Goal: Check status: Check status

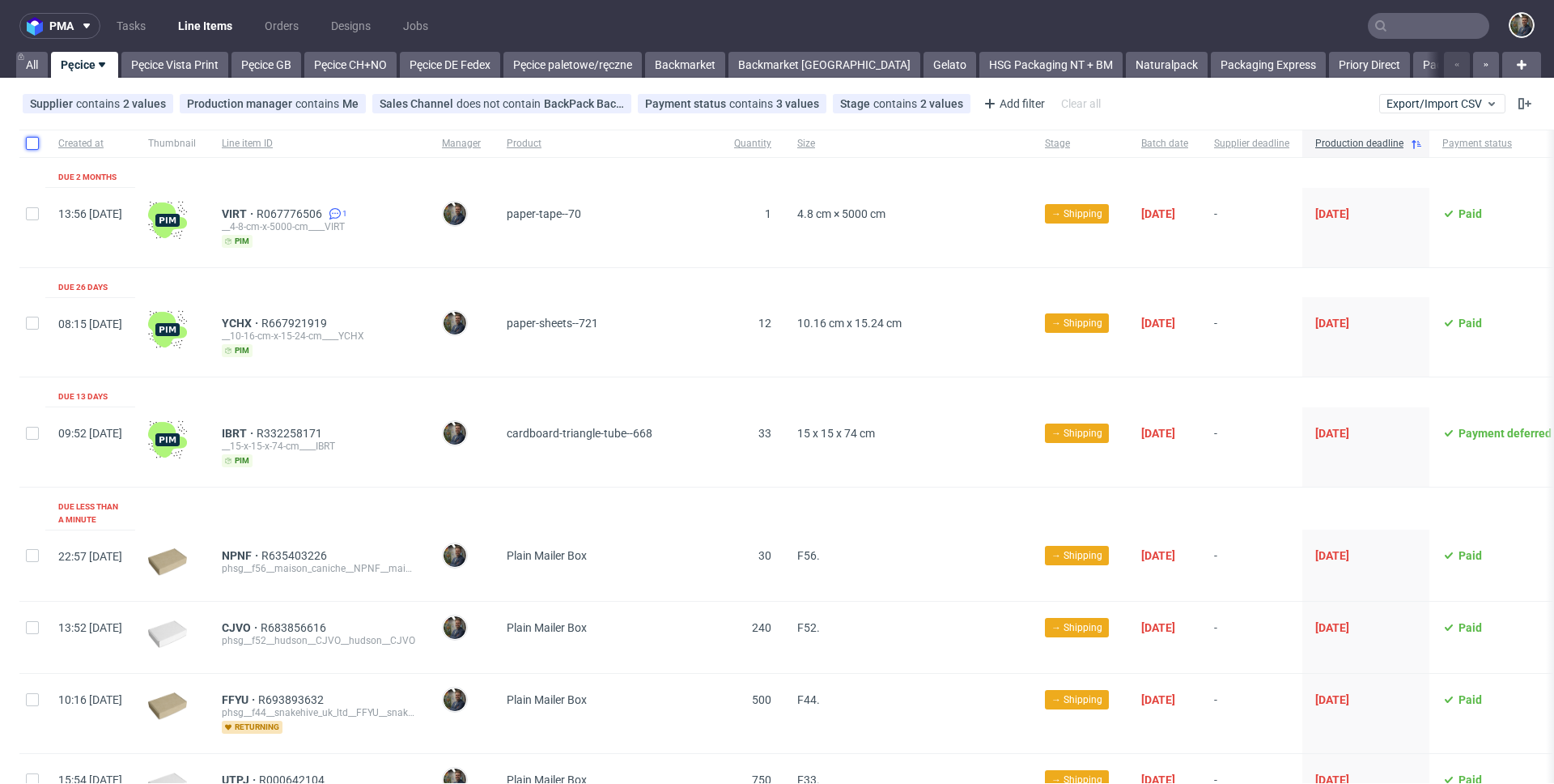
click at [26, 148] on input "checkbox" at bounding box center [33, 143] width 13 height 13
checkbox input "true"
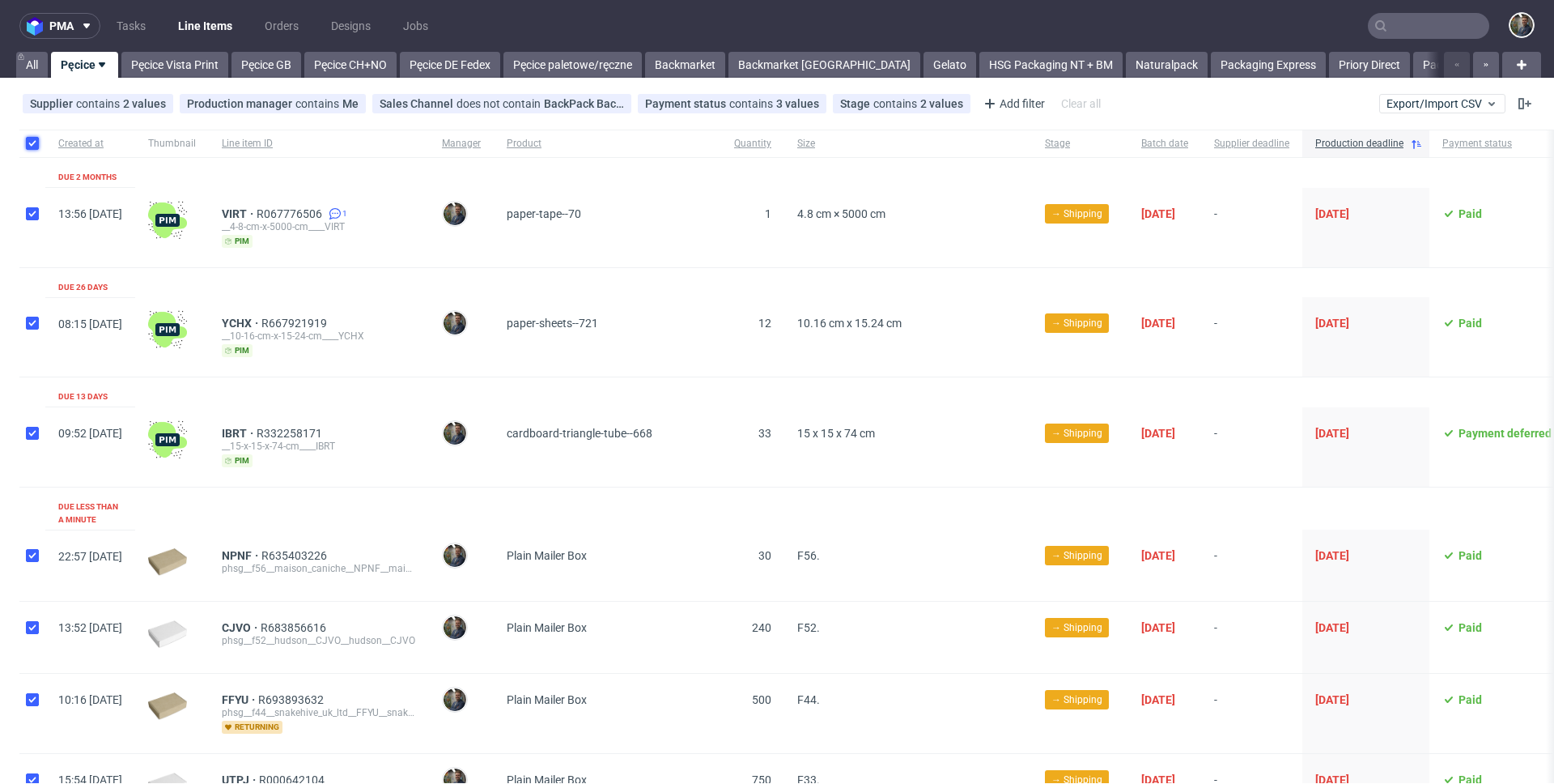
checkbox input "true"
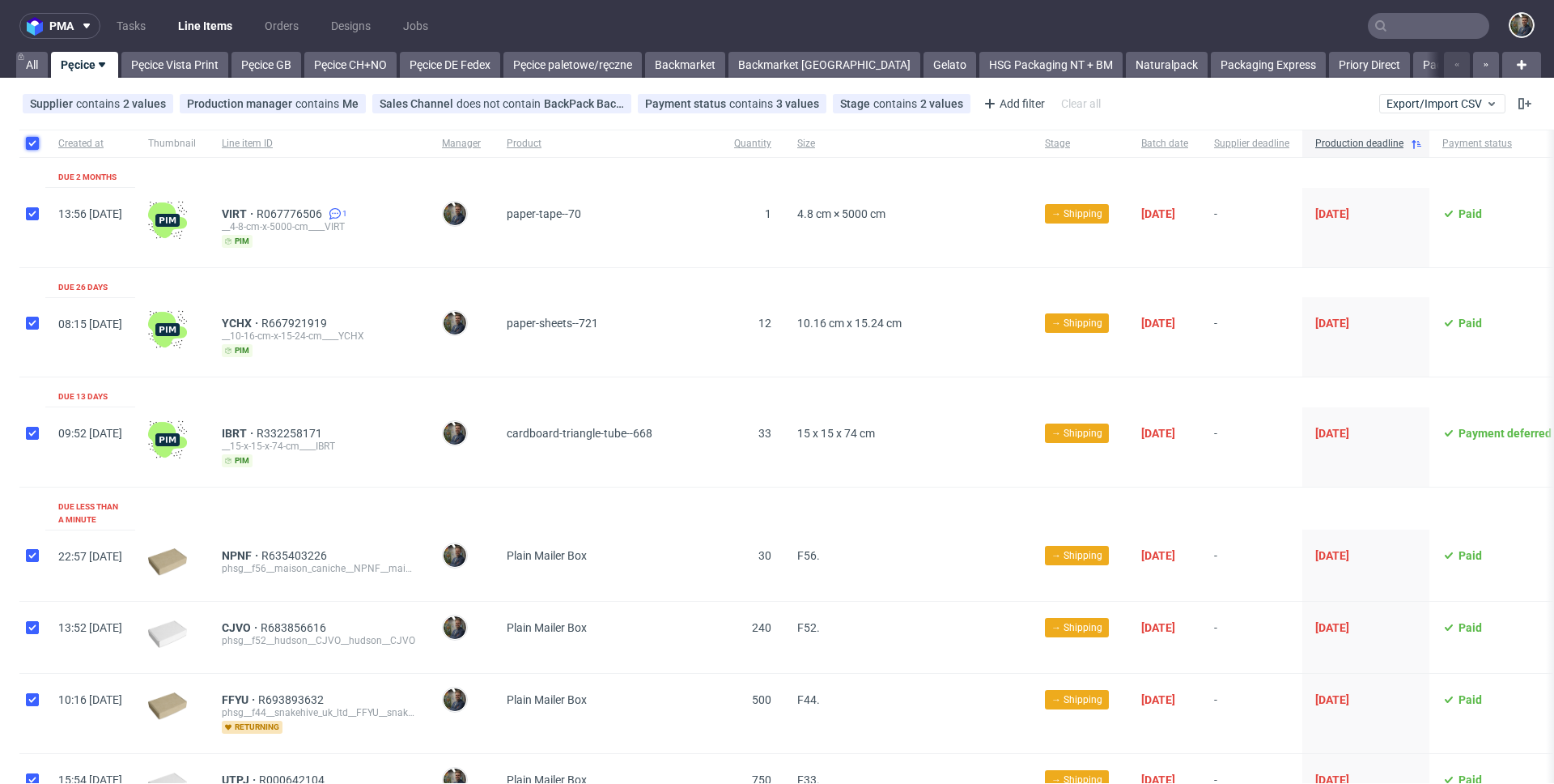
checkbox input "true"
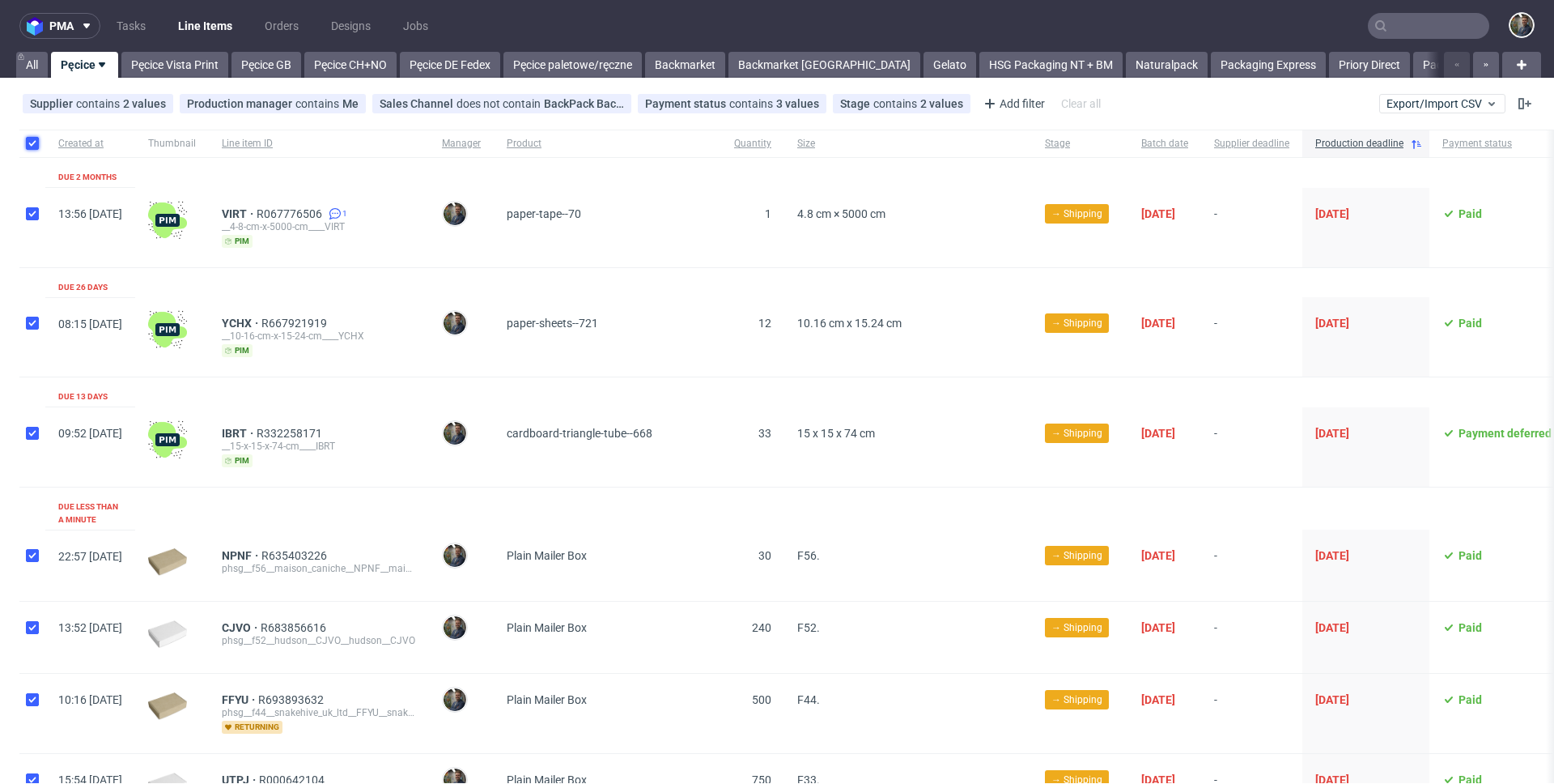
checkbox input "true"
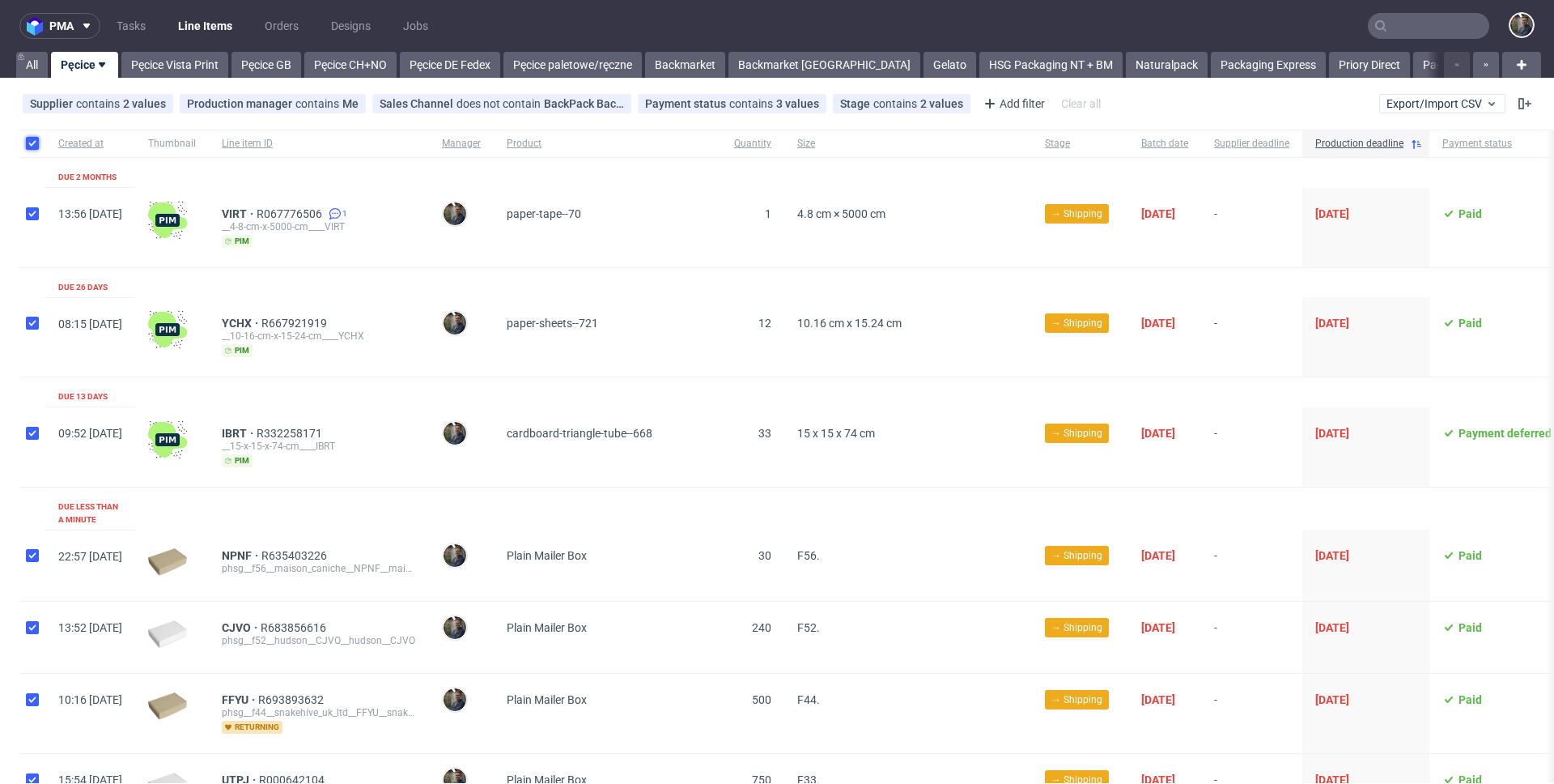
checkbox input "true"
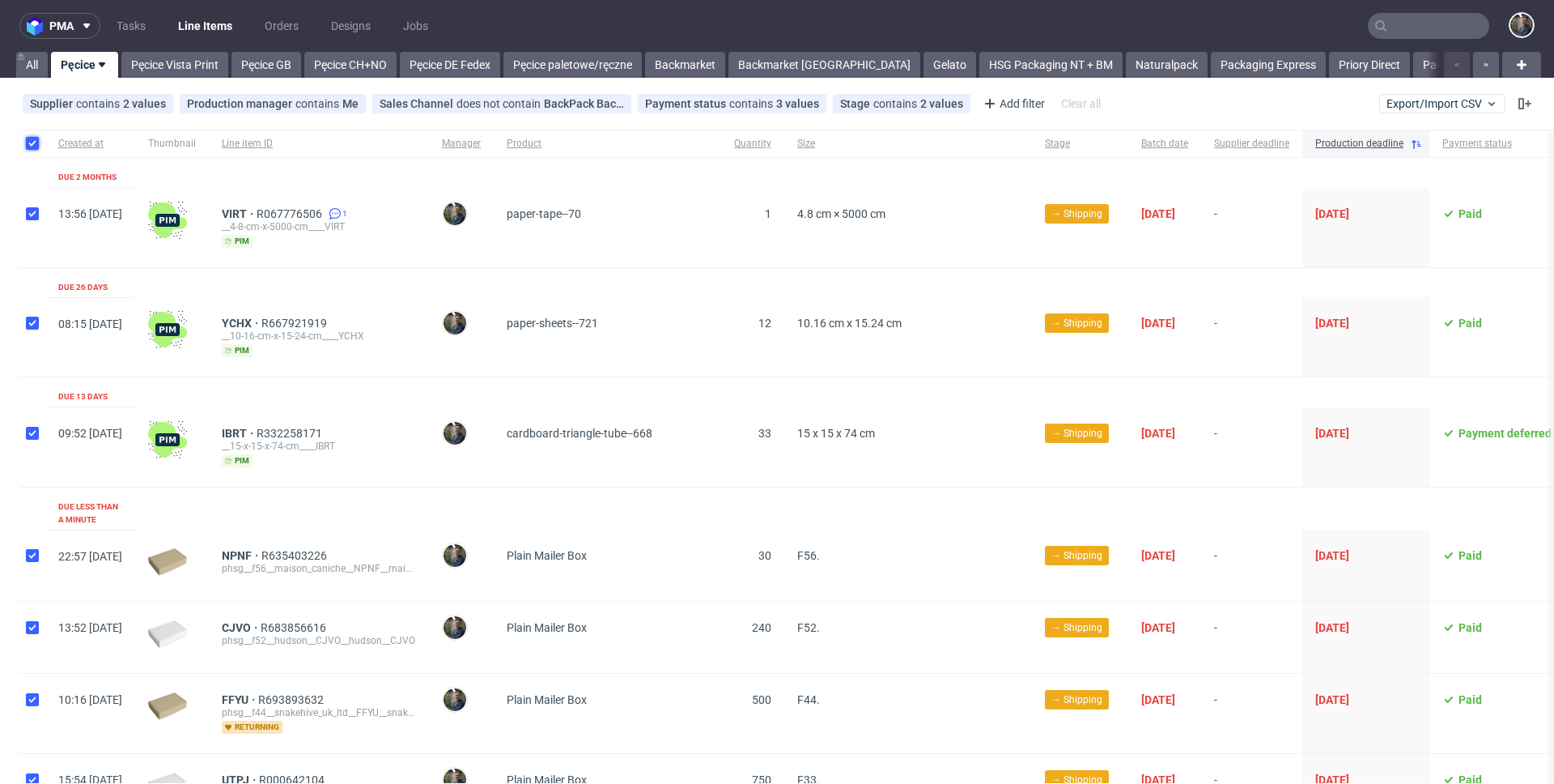
checkbox input "true"
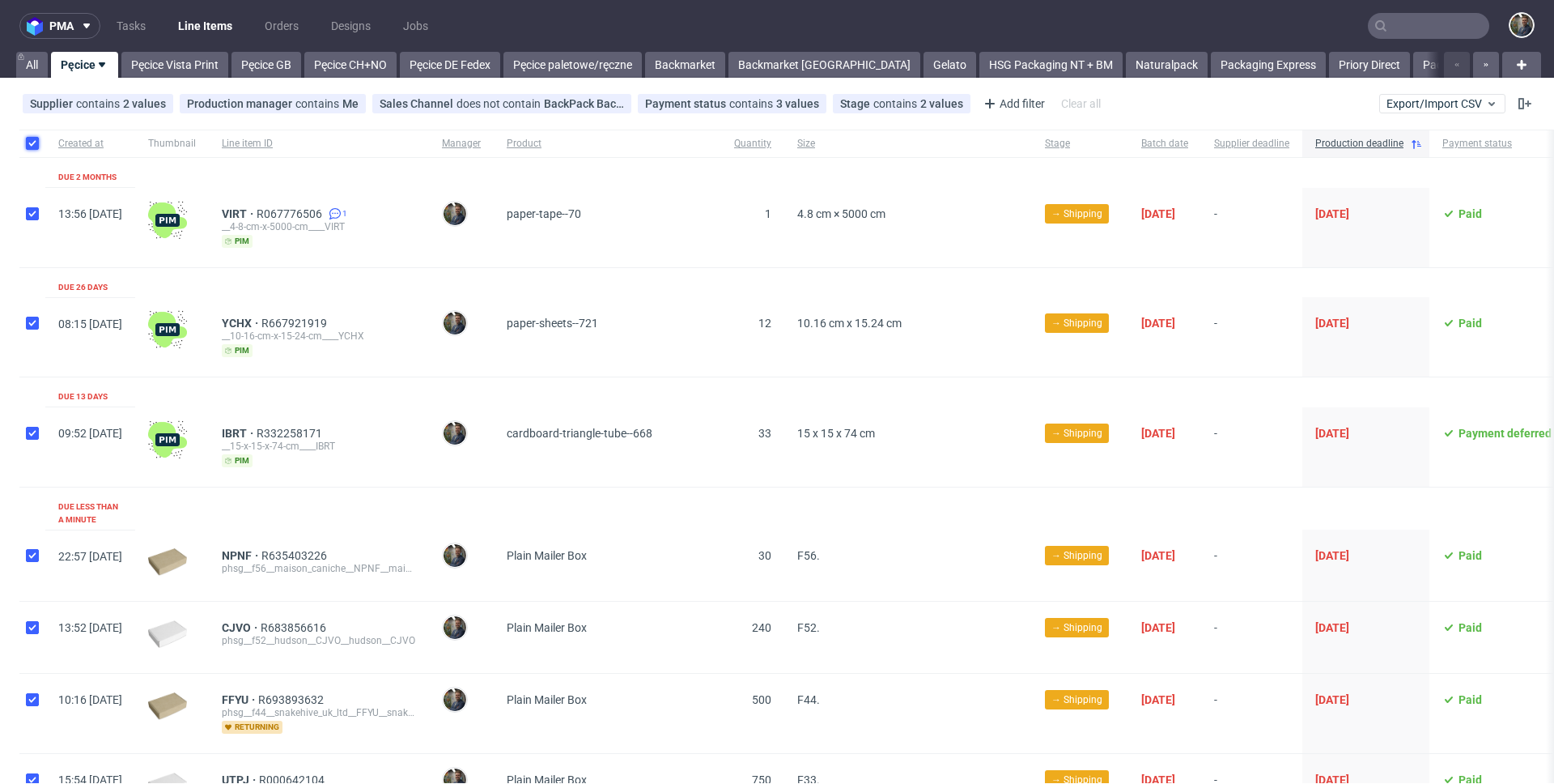
checkbox input "true"
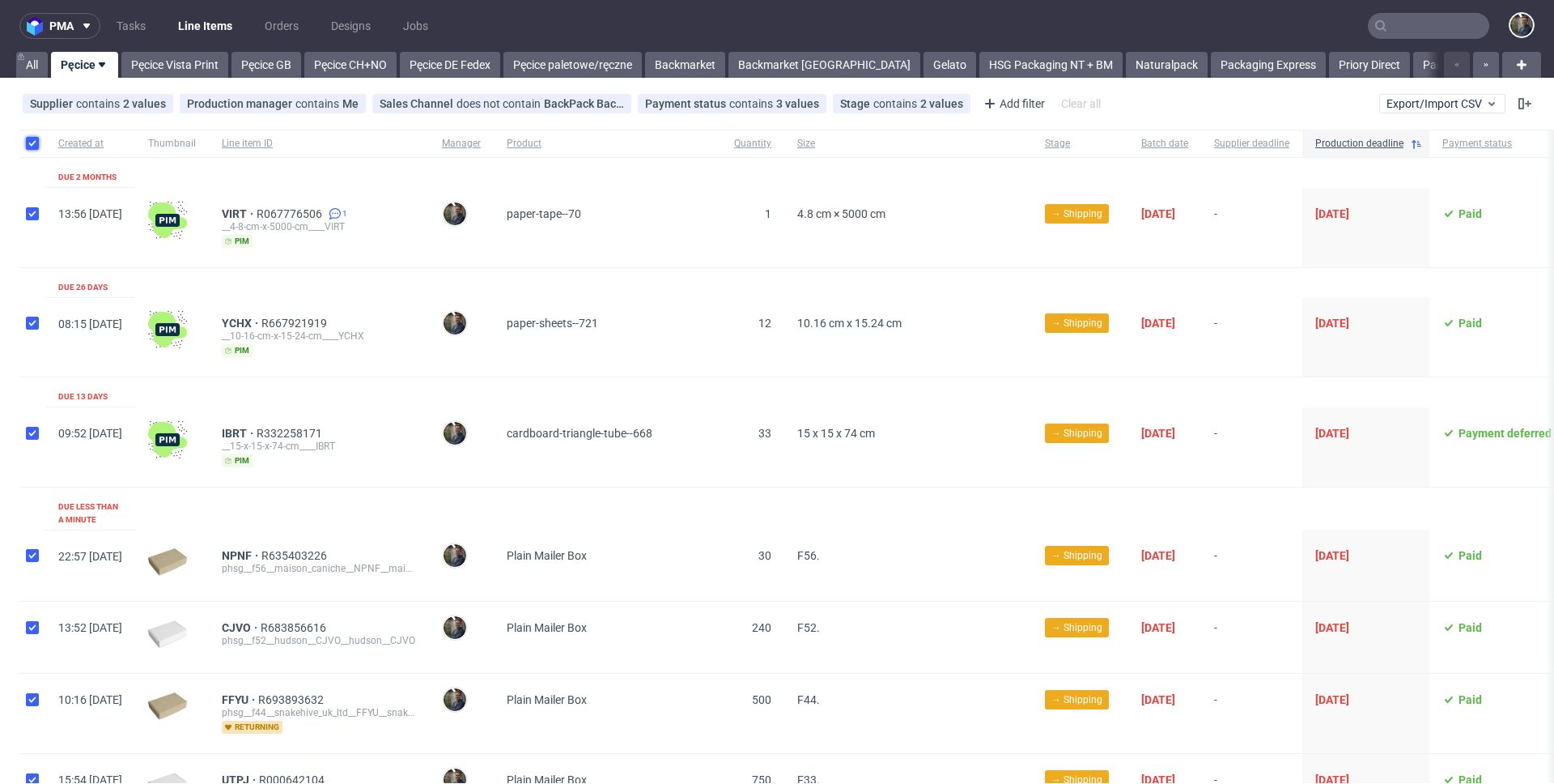
checkbox input "true"
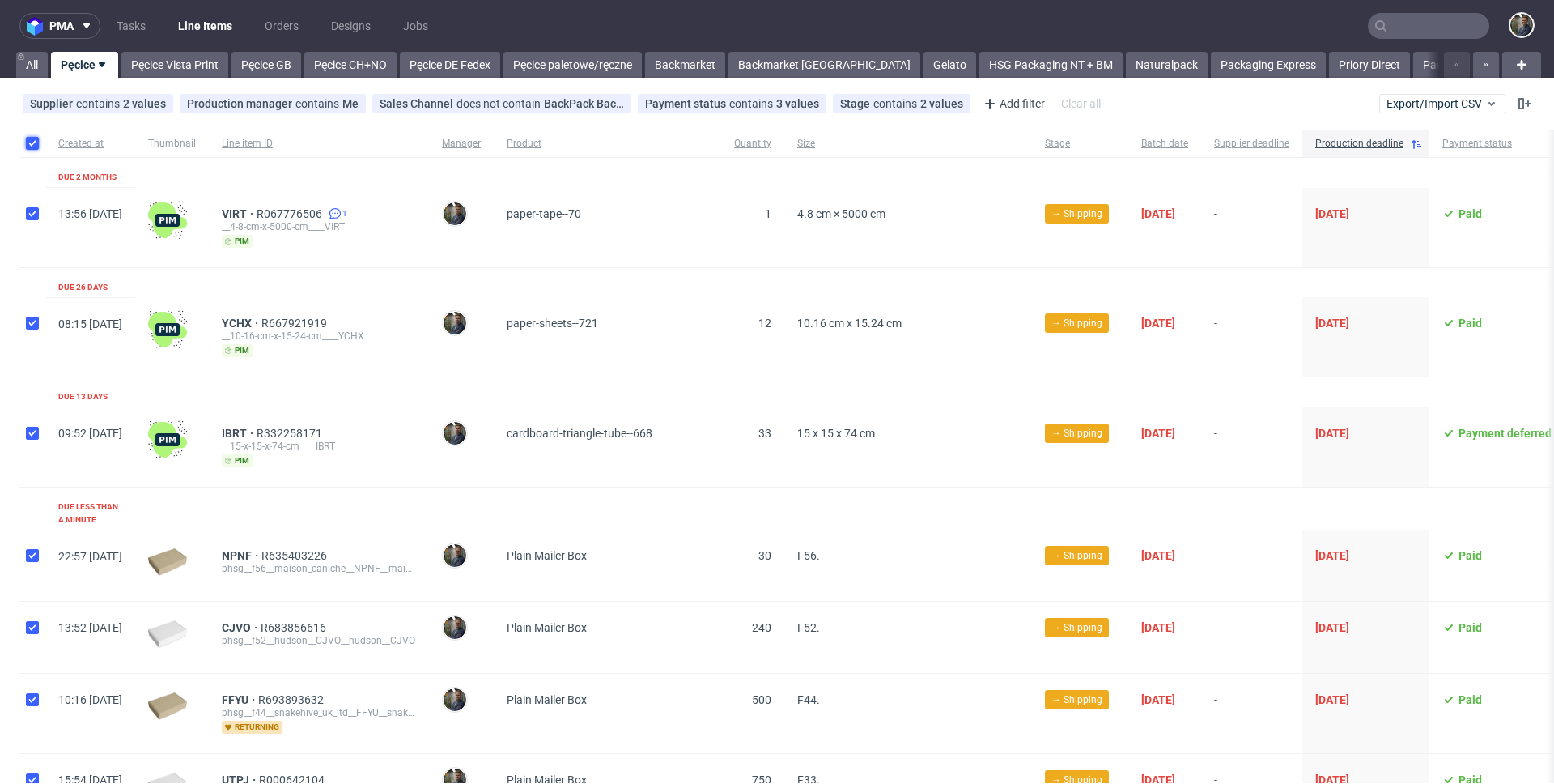
checkbox input "true"
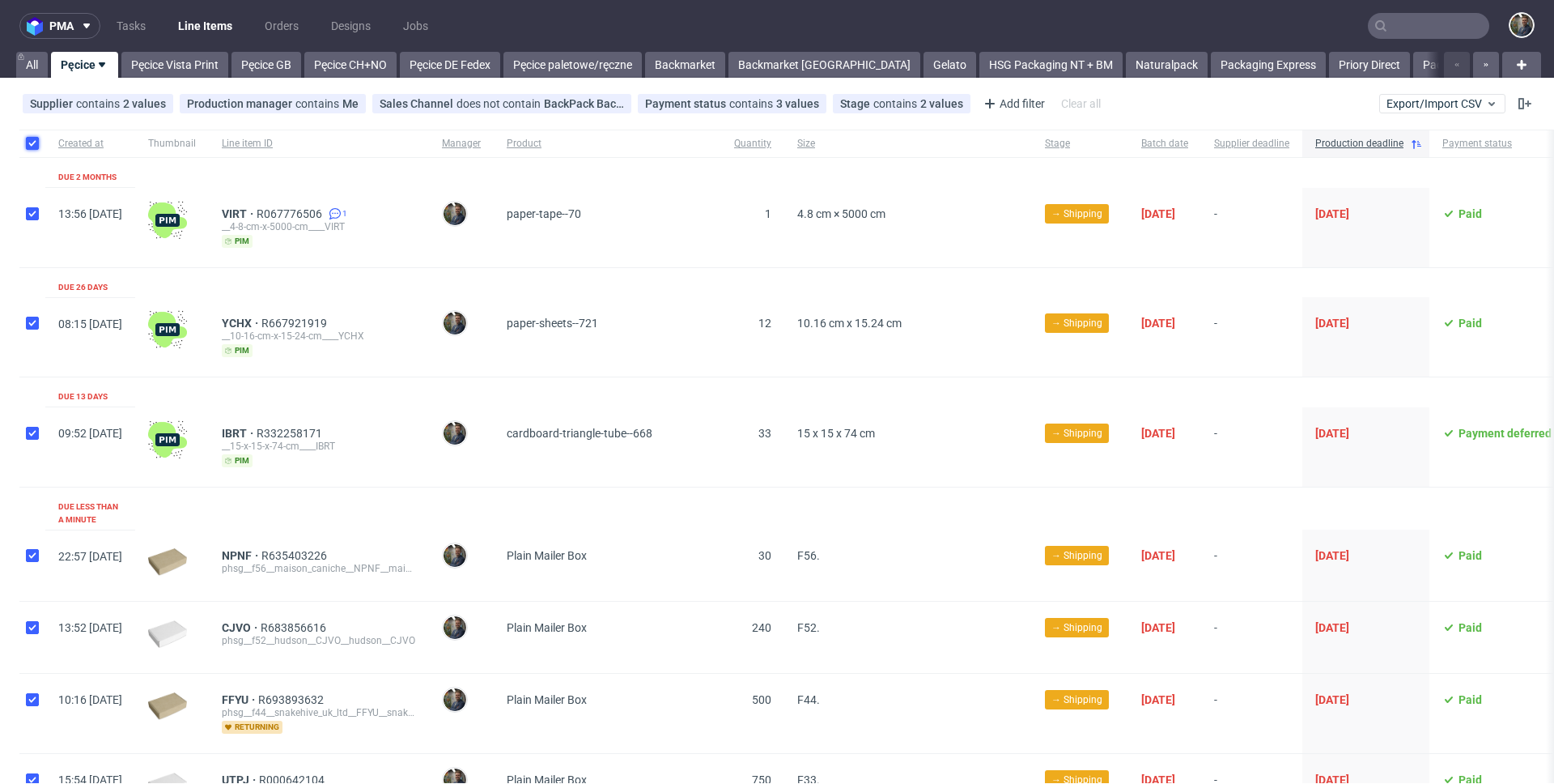
checkbox input "true"
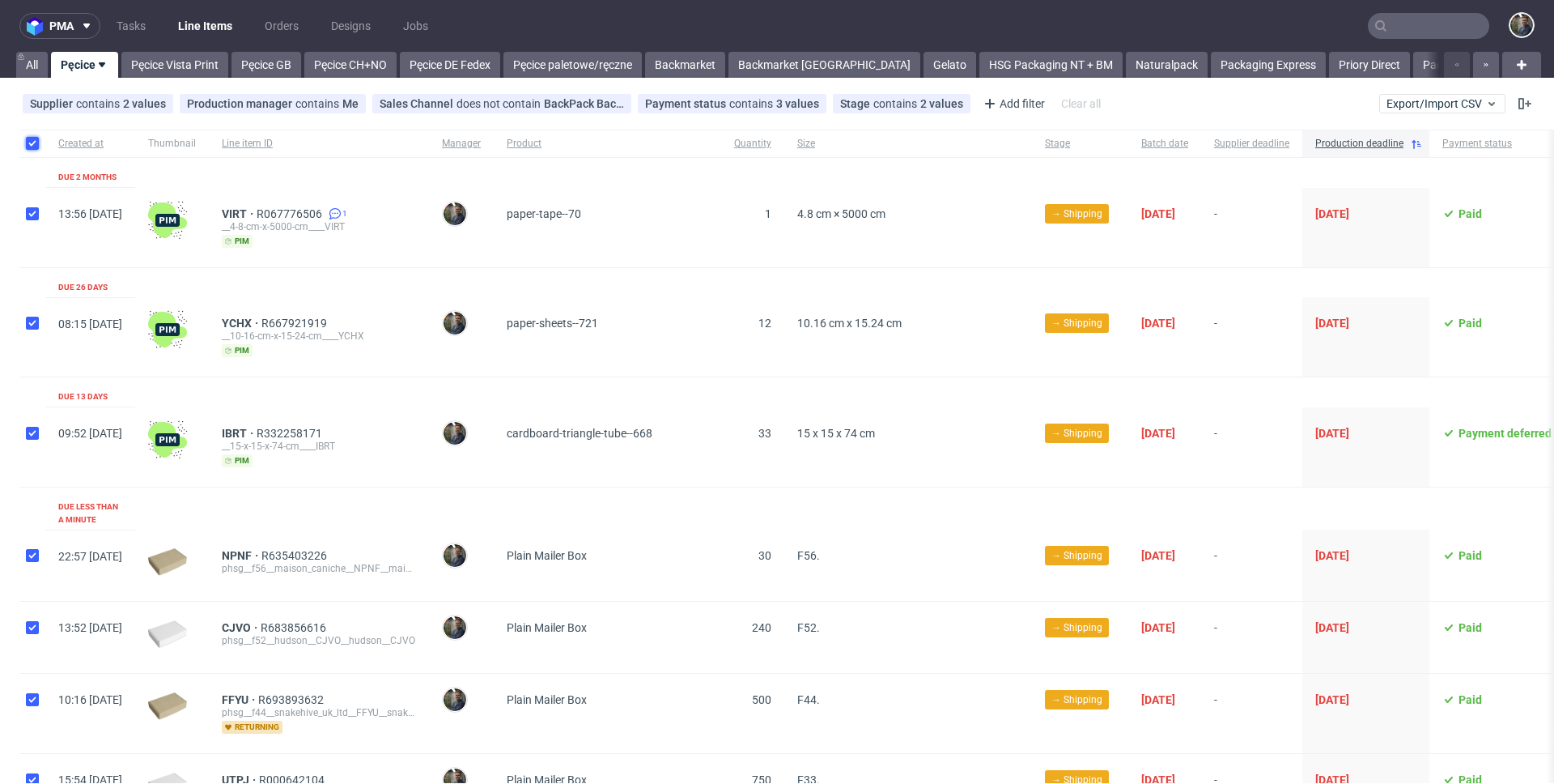
checkbox input "true"
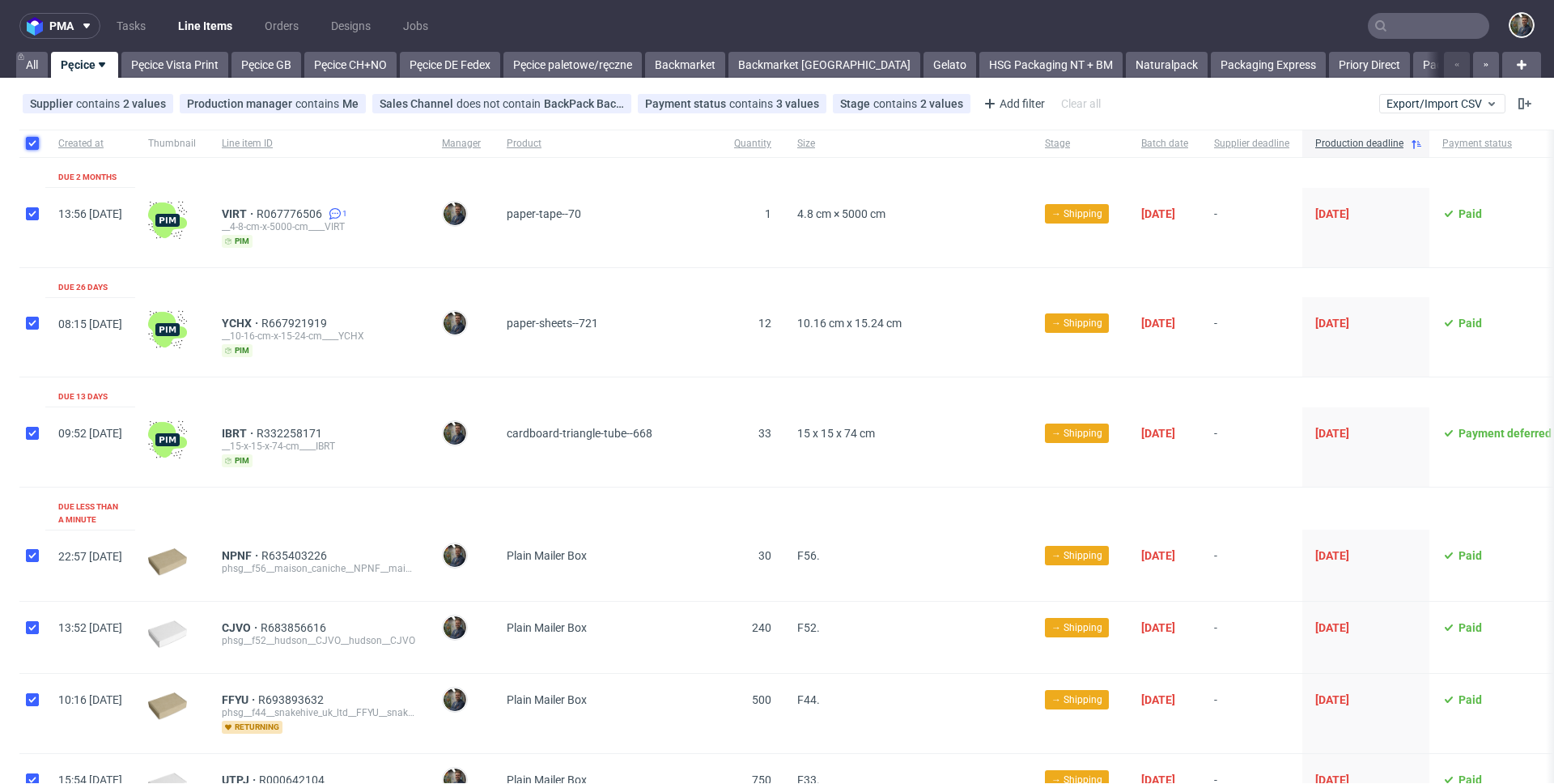
checkbox input "true"
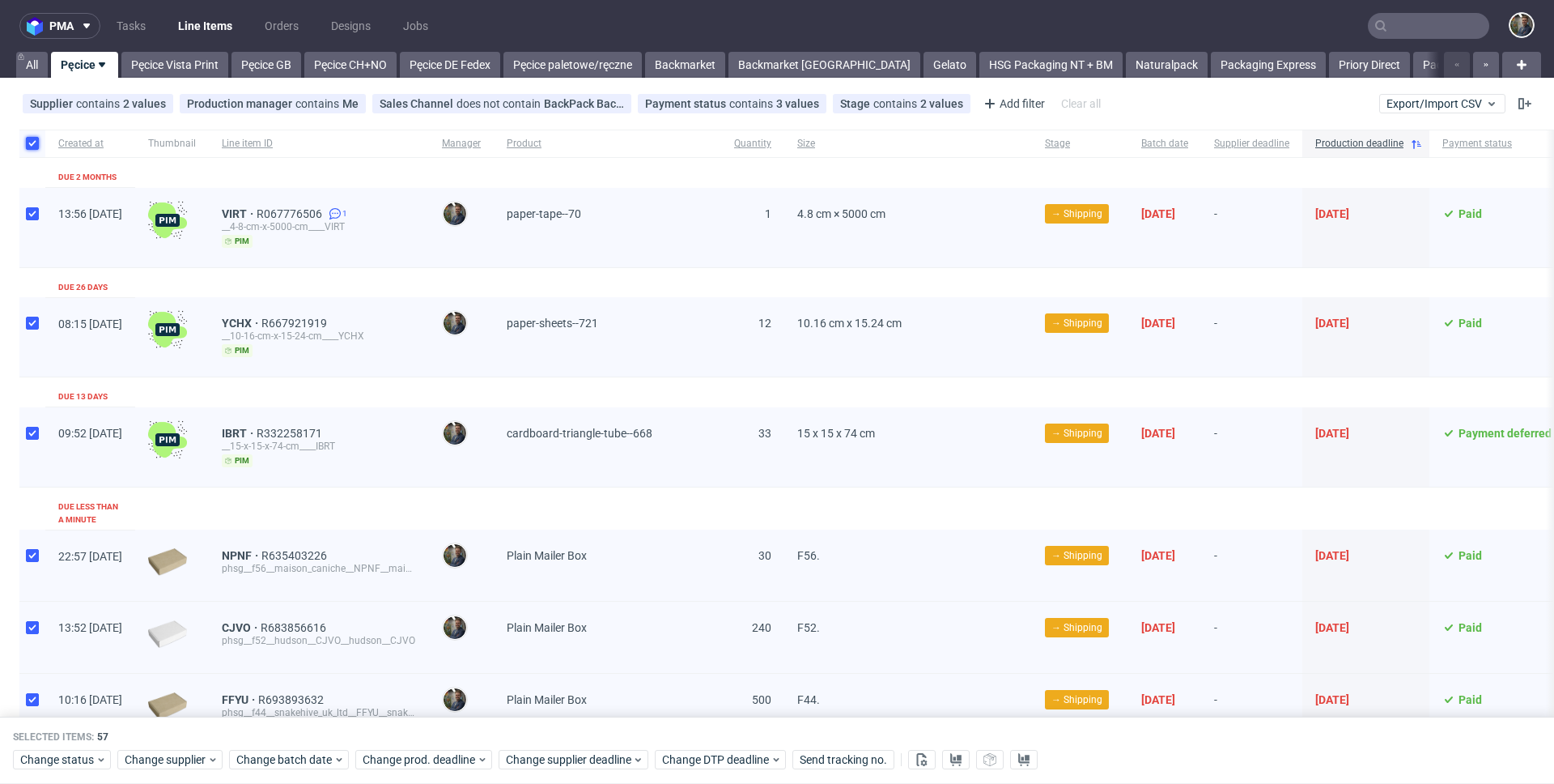
click at [31, 145] on input "checkbox" at bounding box center [33, 143] width 13 height 13
checkbox input "false"
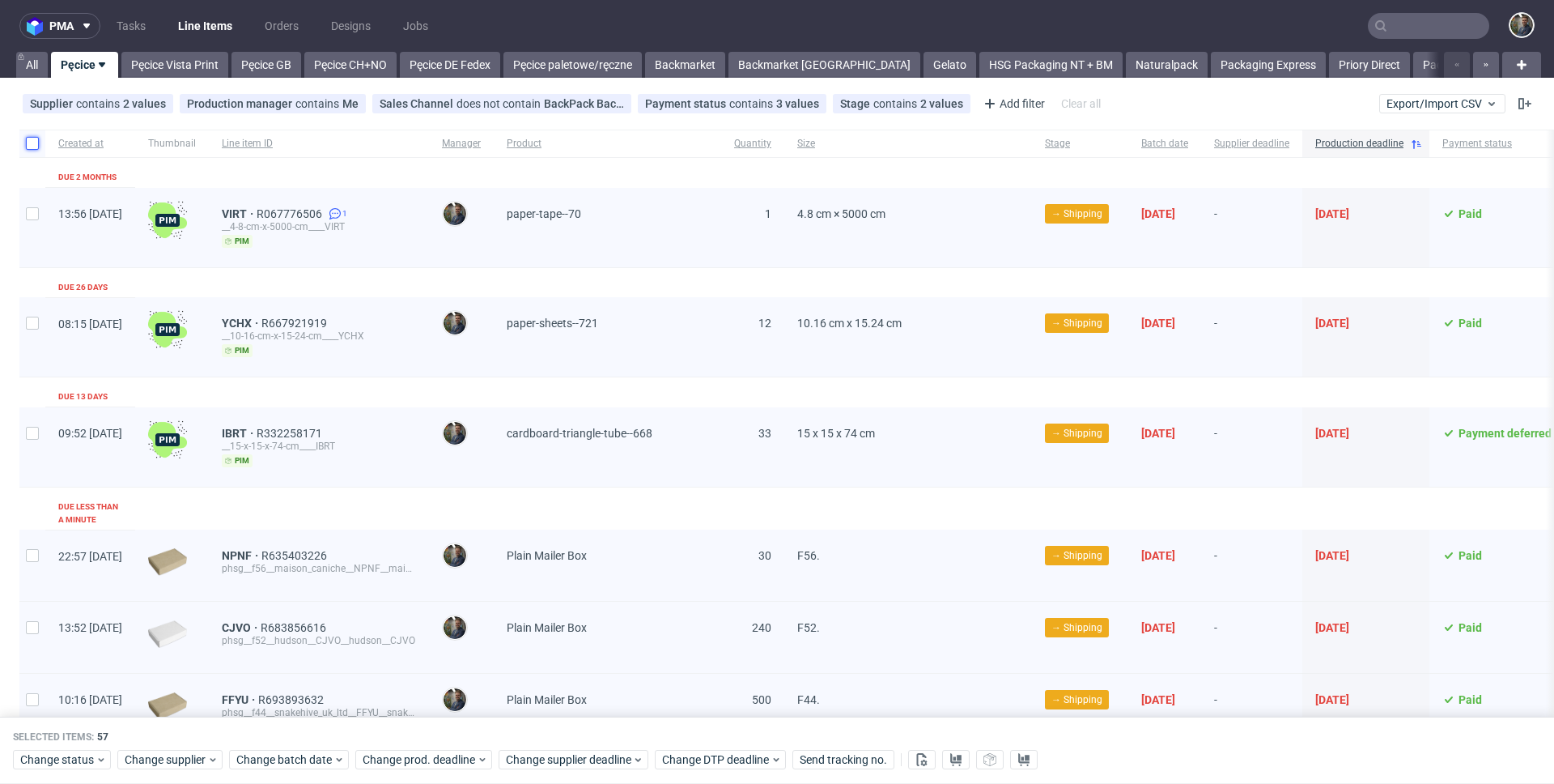
checkbox input "false"
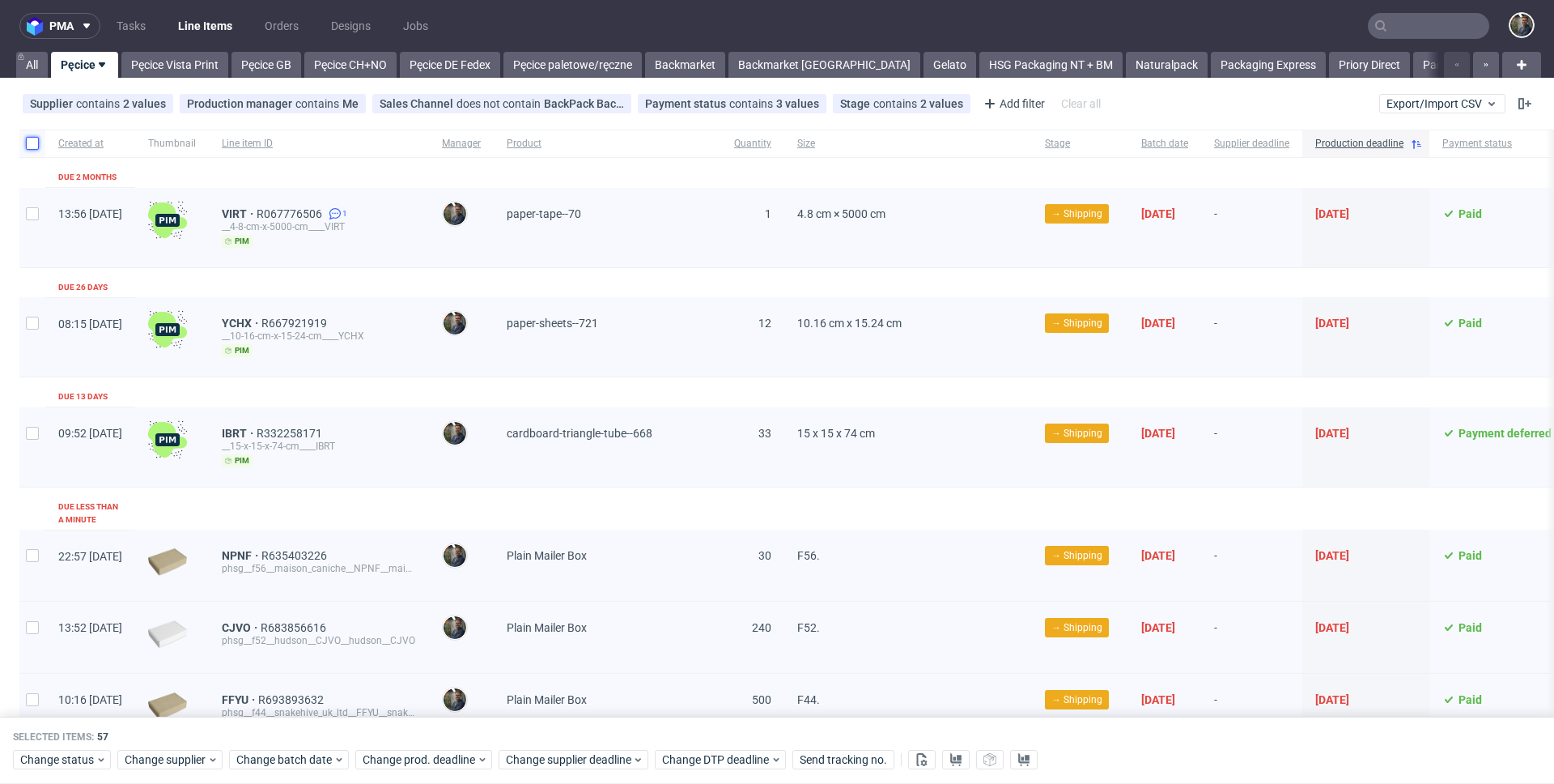
checkbox input "false"
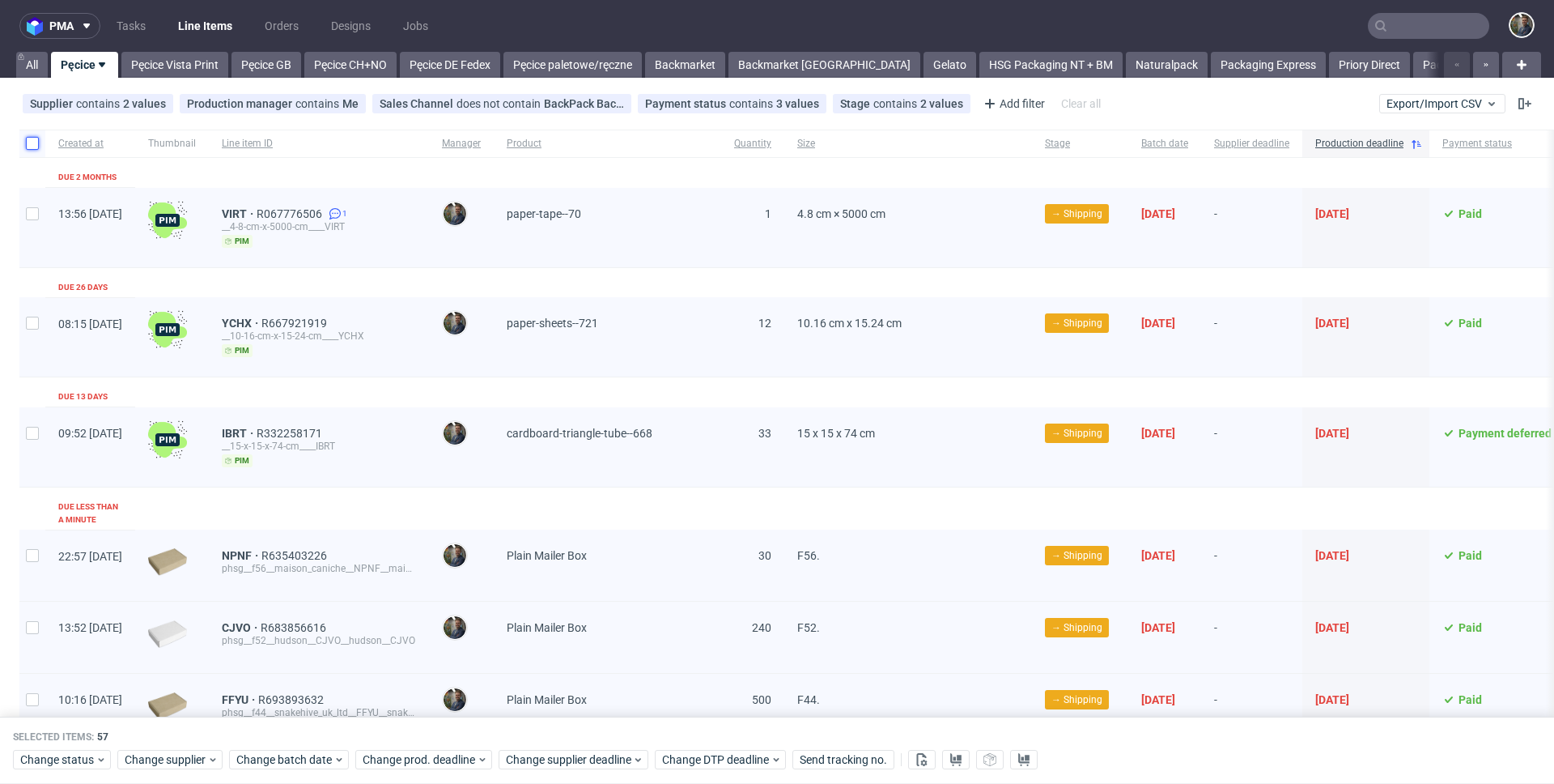
checkbox input "false"
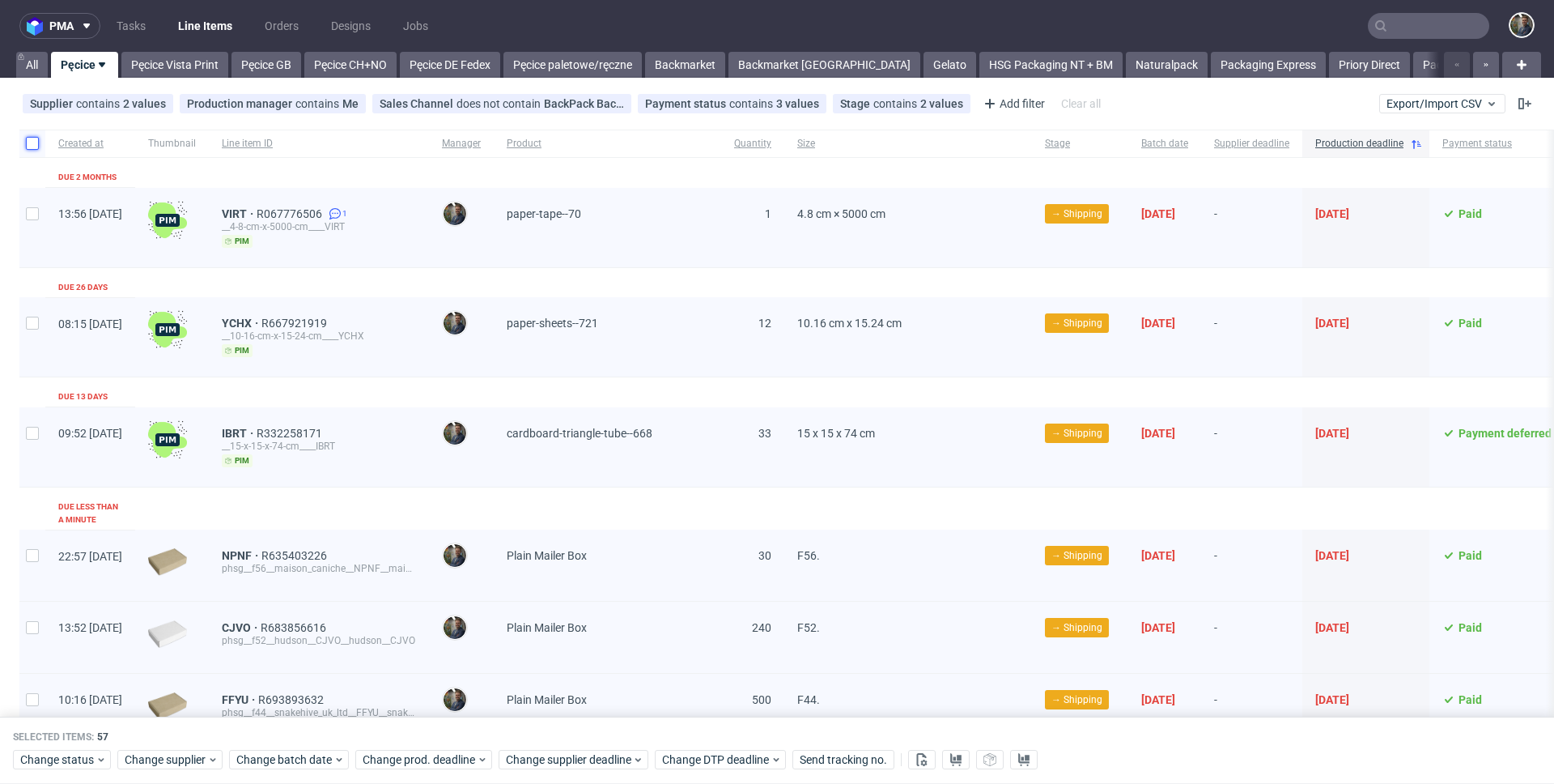
checkbox input "false"
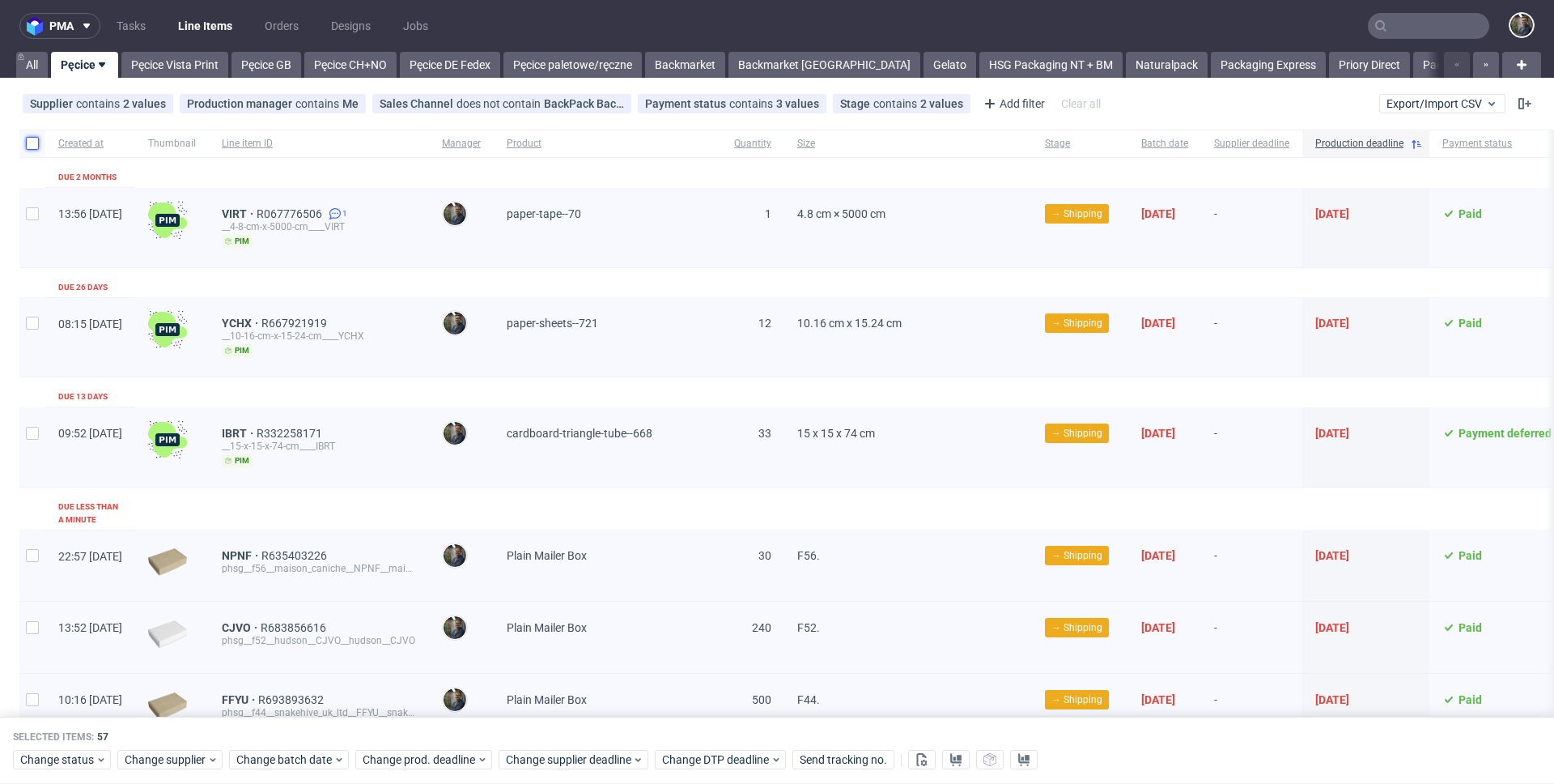
checkbox input "false"
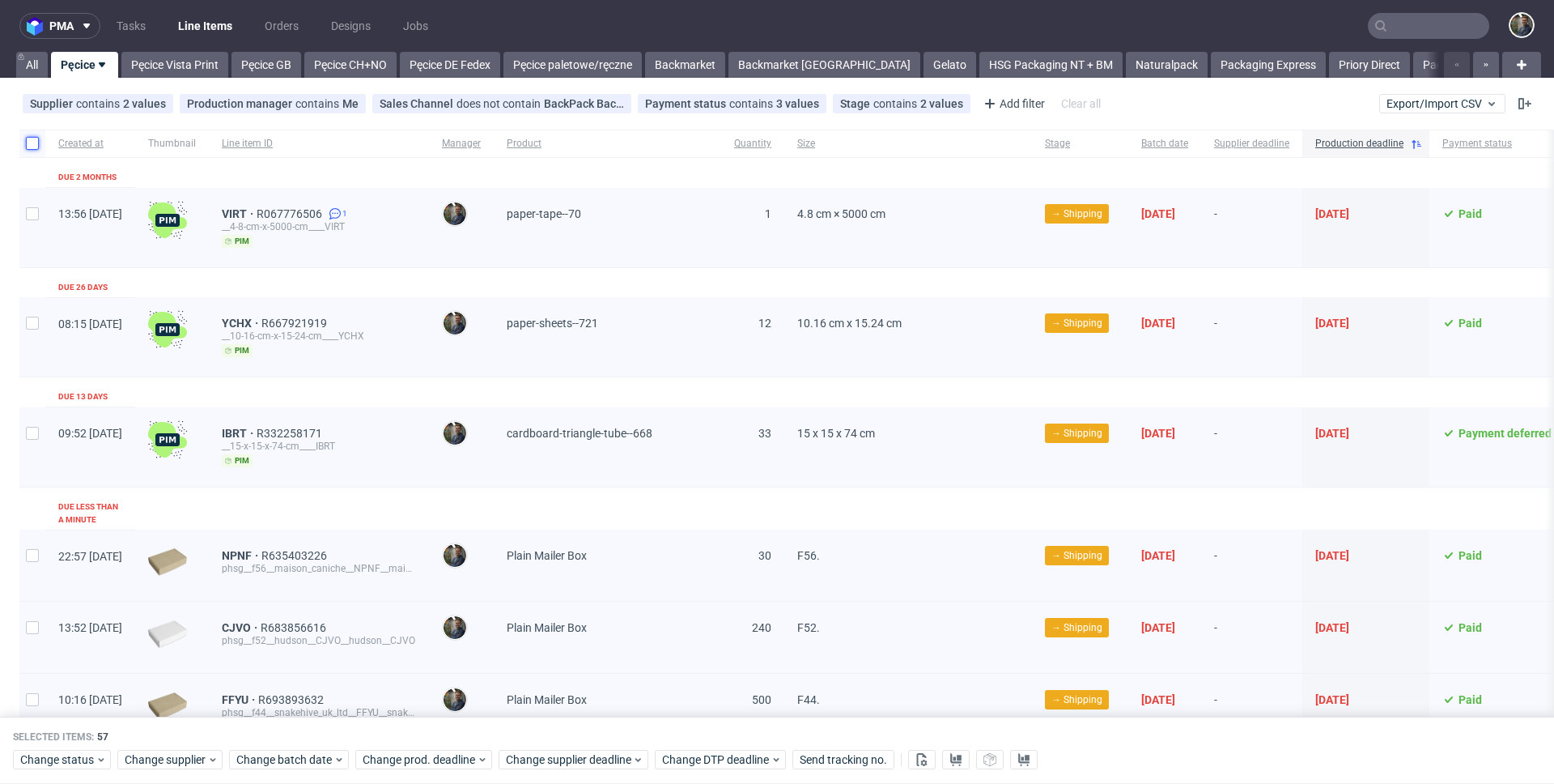
checkbox input "false"
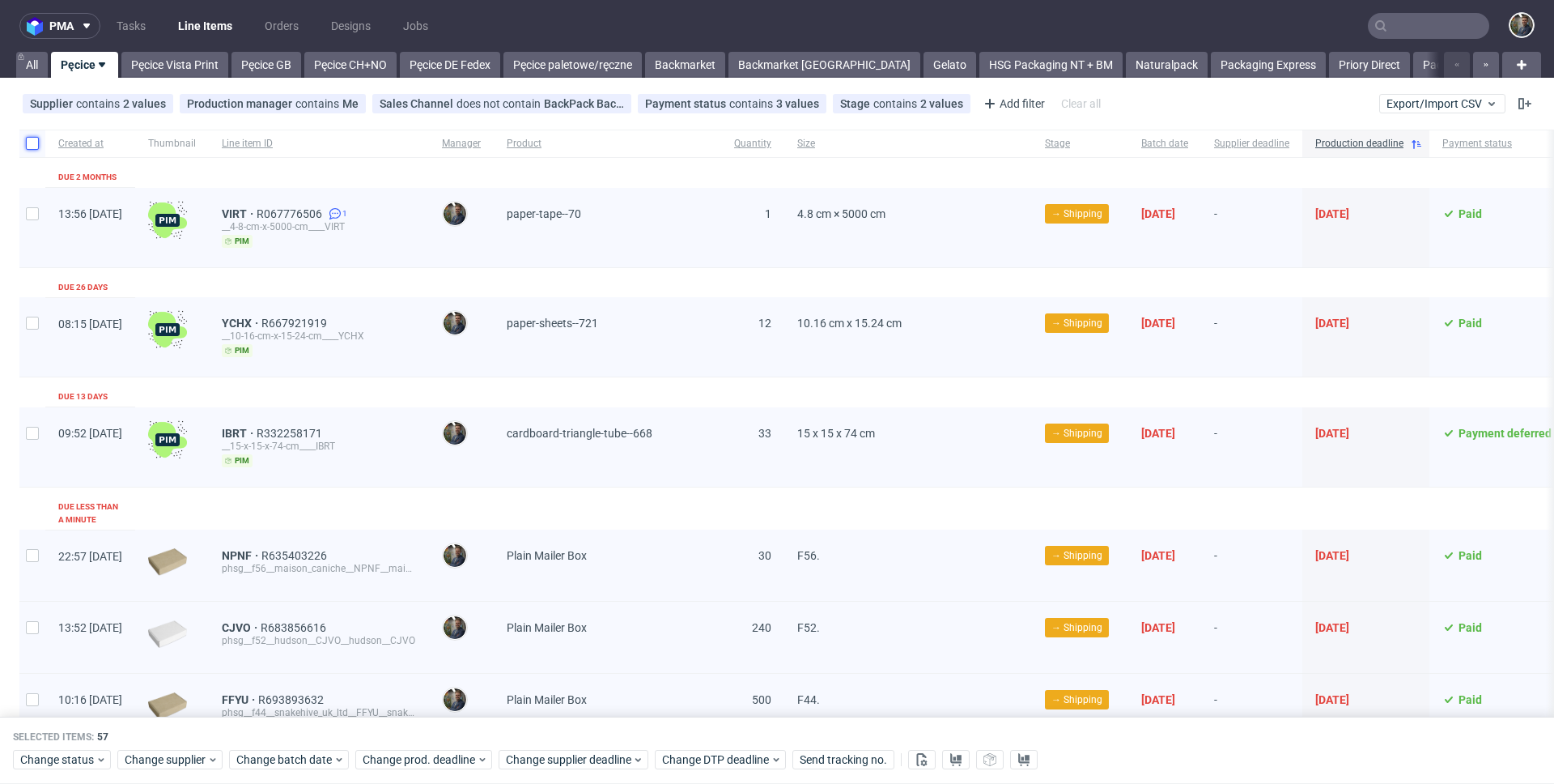
checkbox input "false"
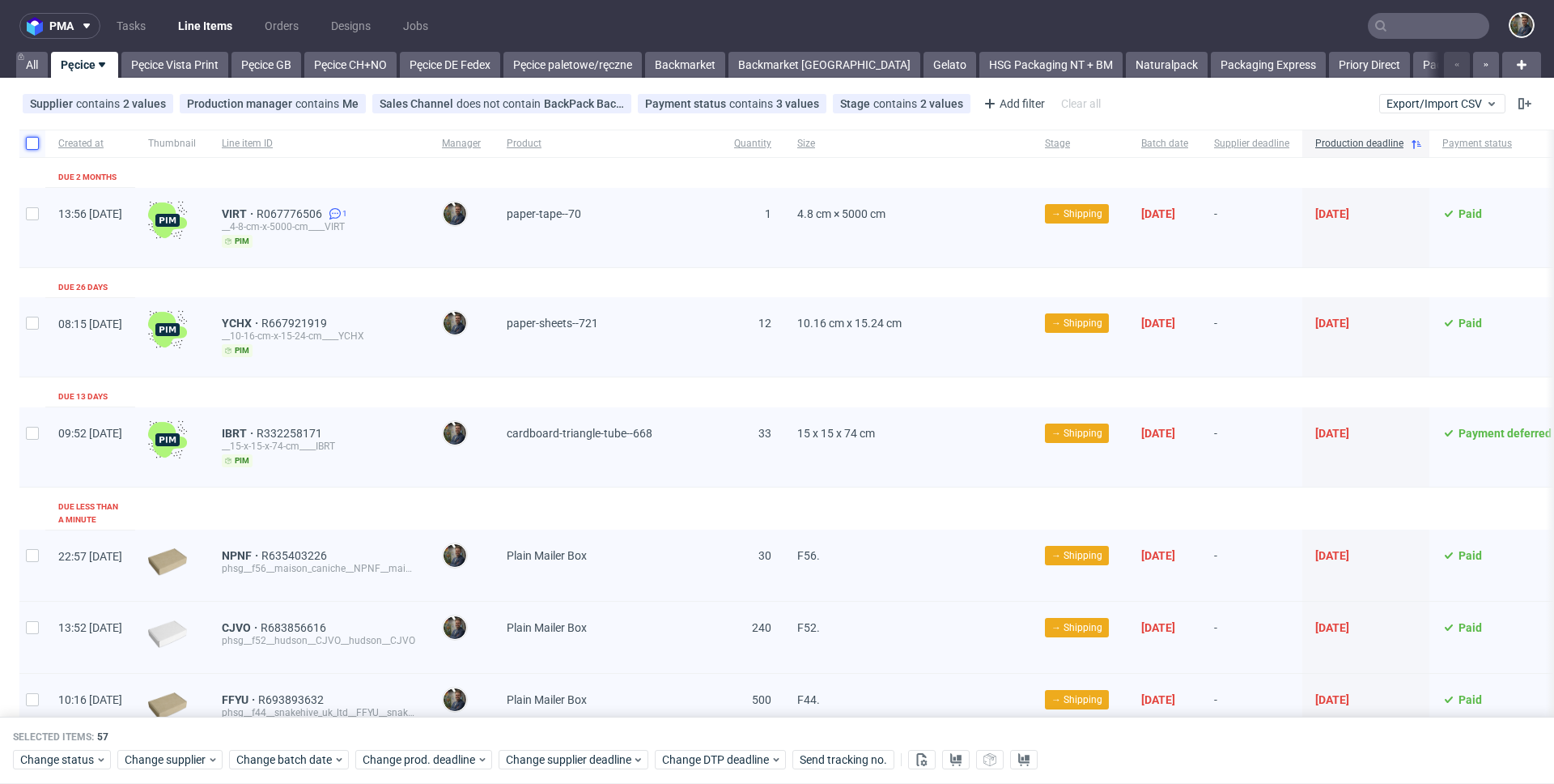
checkbox input "false"
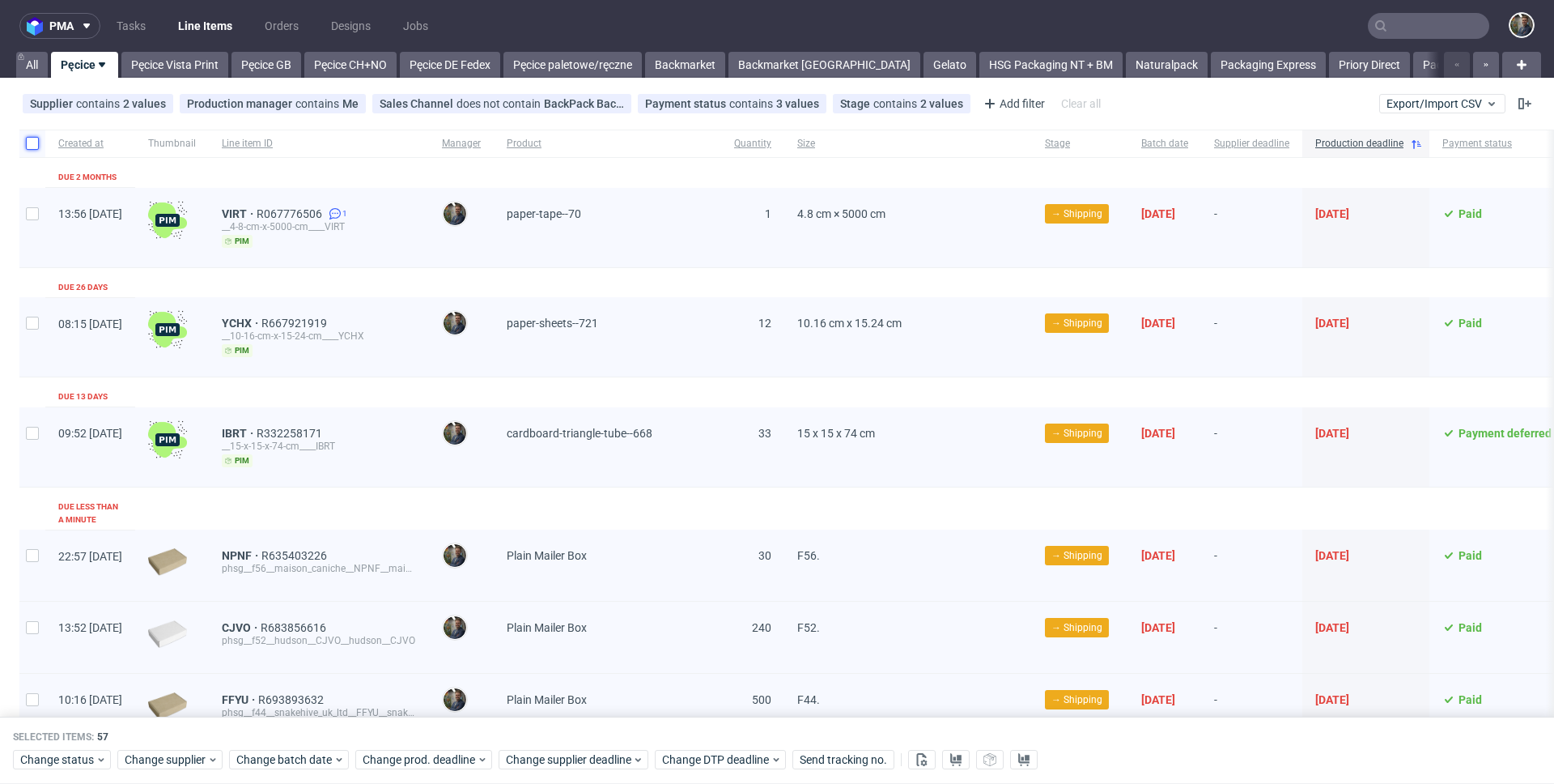
checkbox input "false"
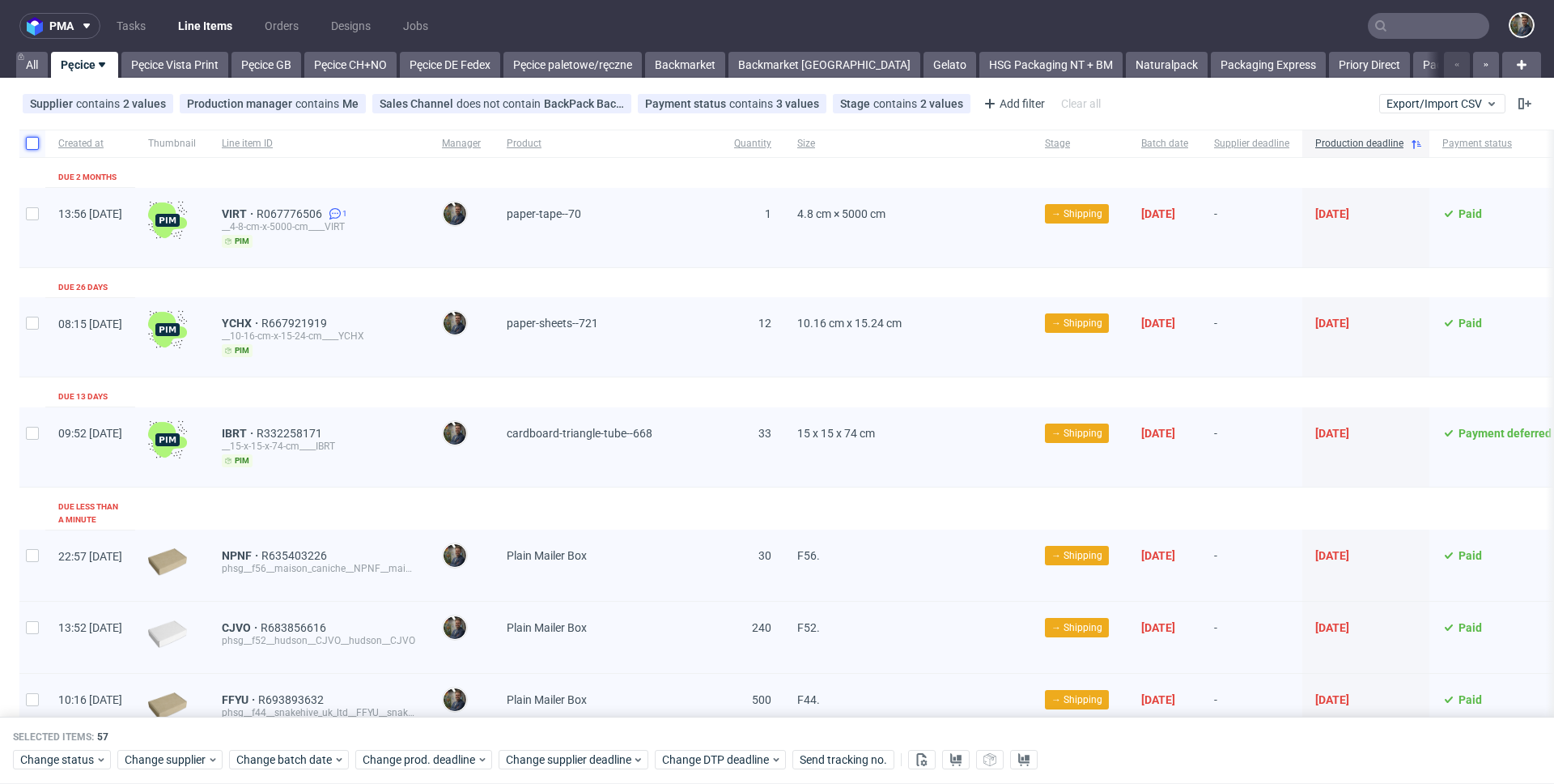
checkbox input "false"
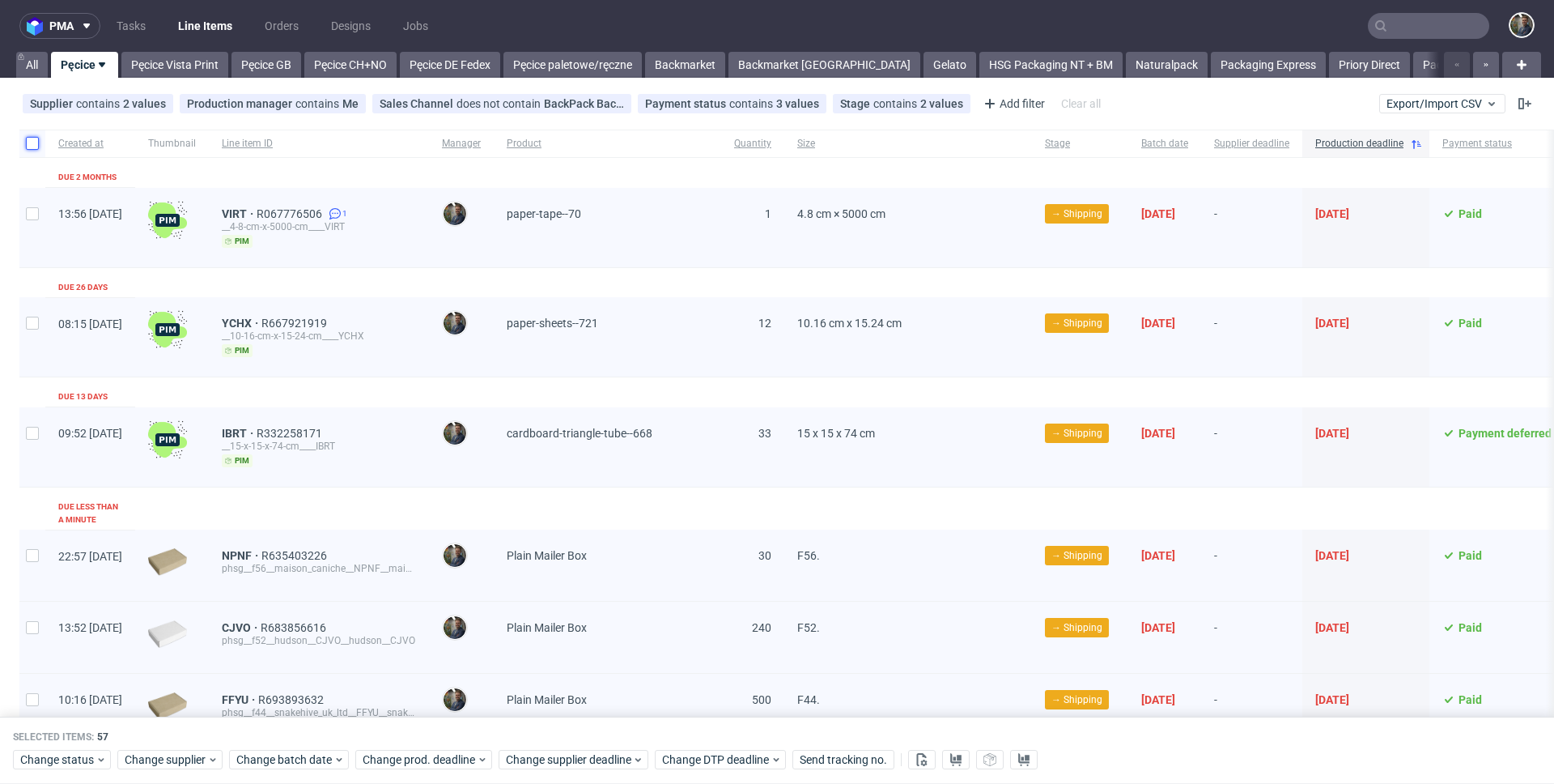
checkbox input "false"
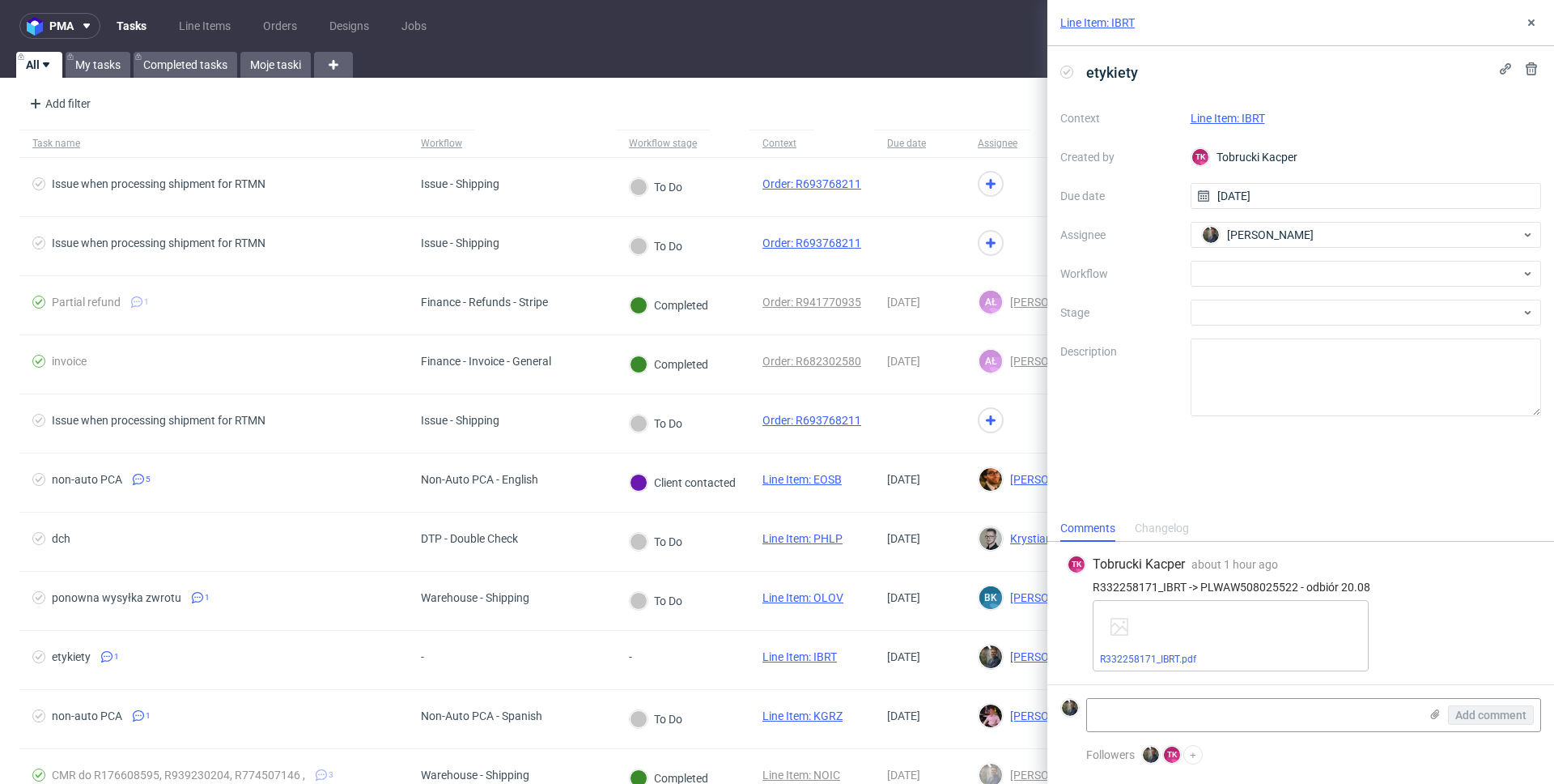
click at [1101, 18] on link "Line Item: IBRT" at bounding box center [1097, 22] width 74 height 16
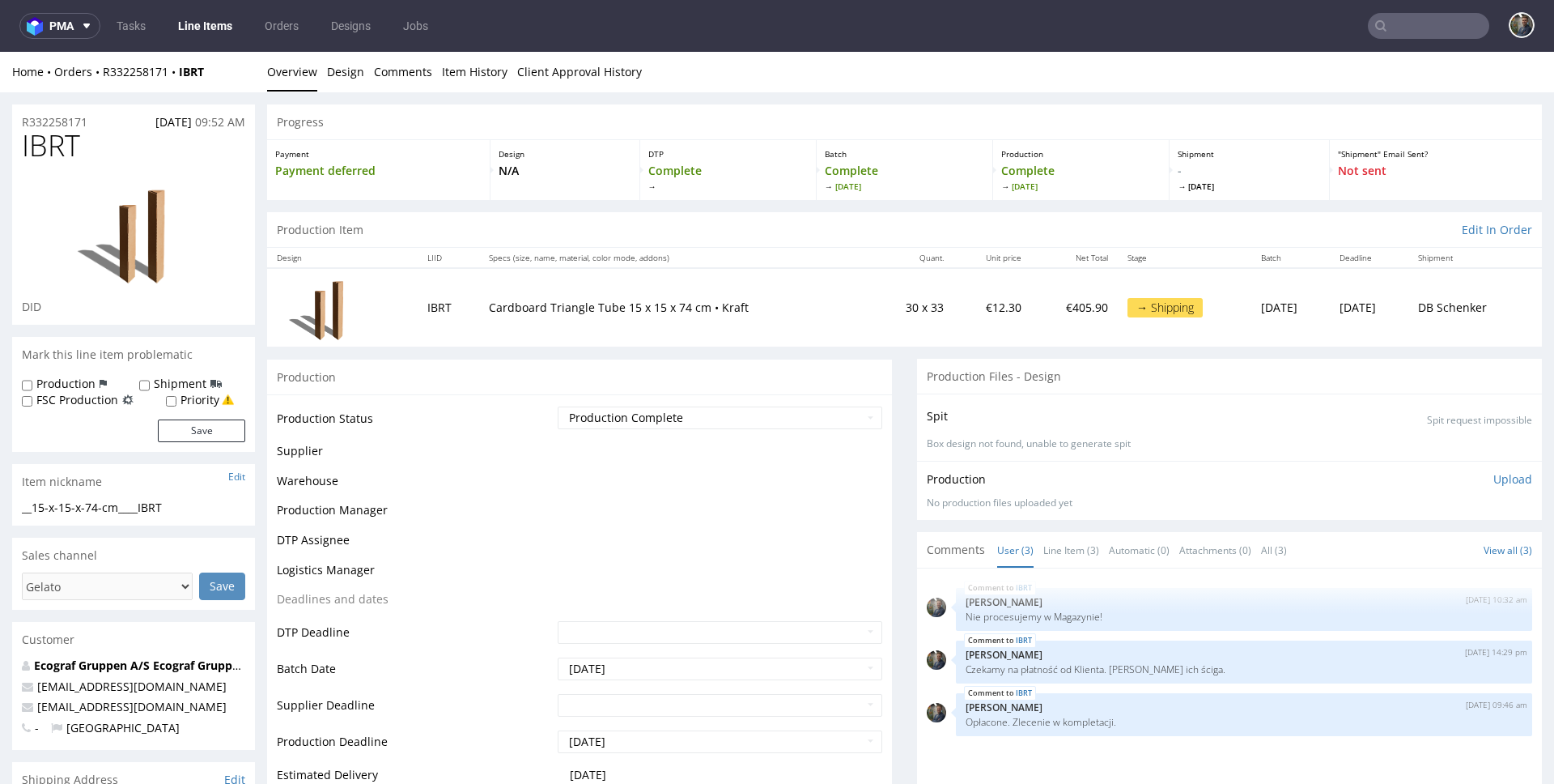
click at [61, 136] on span "IBRT" at bounding box center [51, 146] width 58 height 32
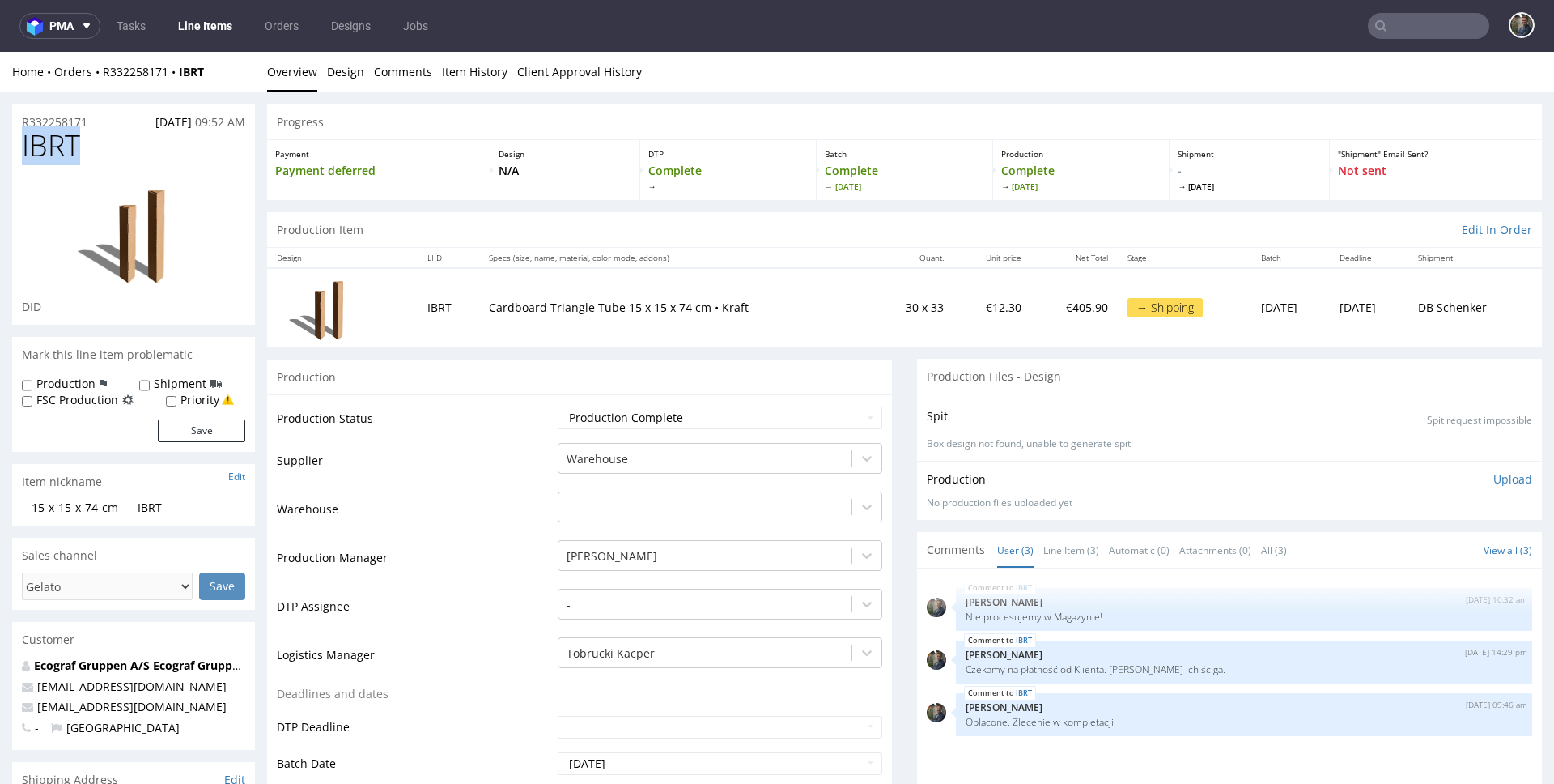
click at [61, 136] on span "IBRT" at bounding box center [51, 146] width 58 height 32
copy span "IBRT"
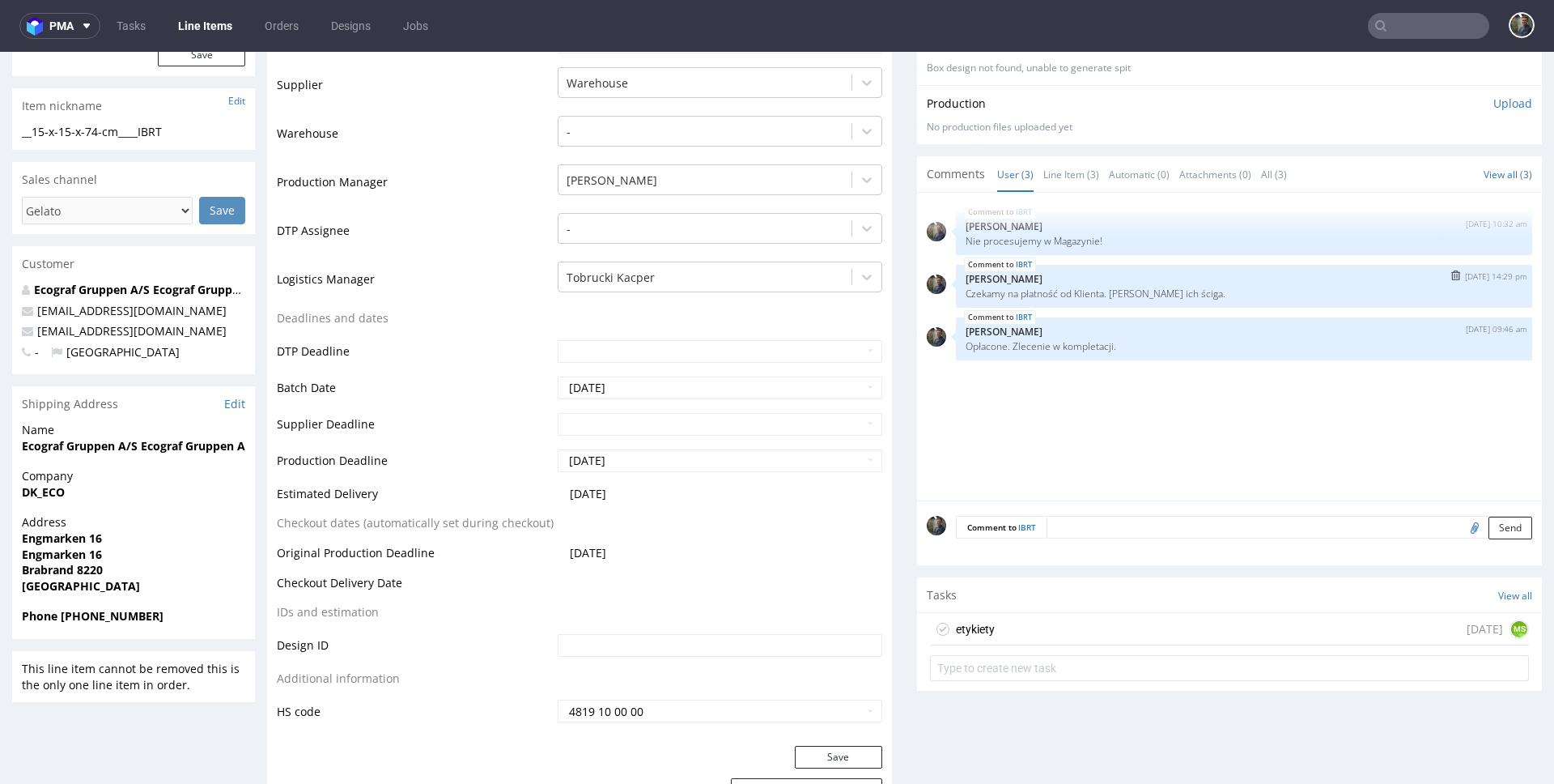
scroll to position [671, 0]
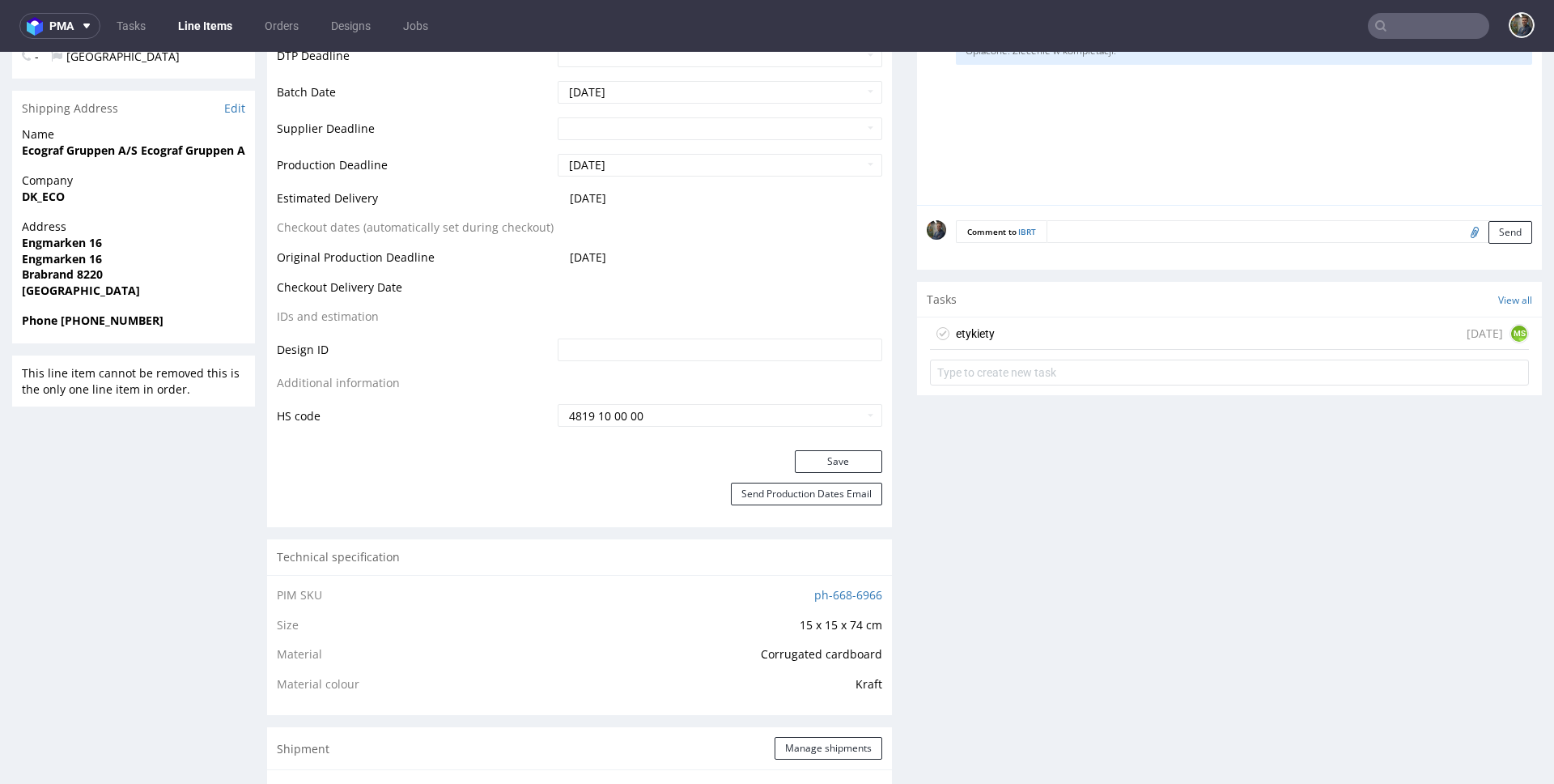
click at [1017, 341] on div "etykiety in 1 day MS" at bounding box center [1229, 333] width 599 height 32
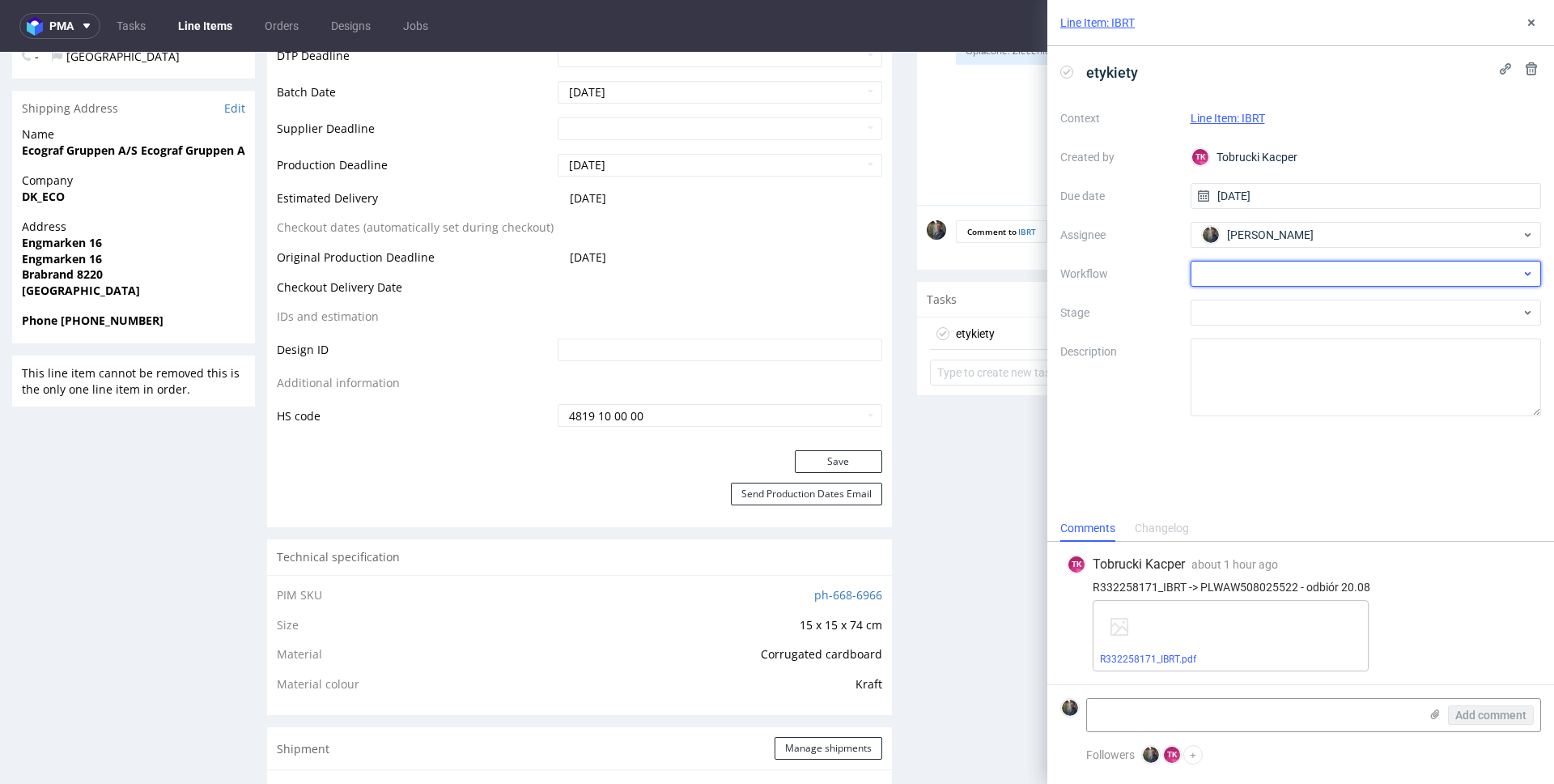
click at [1220, 275] on div at bounding box center [1366, 274] width 351 height 26
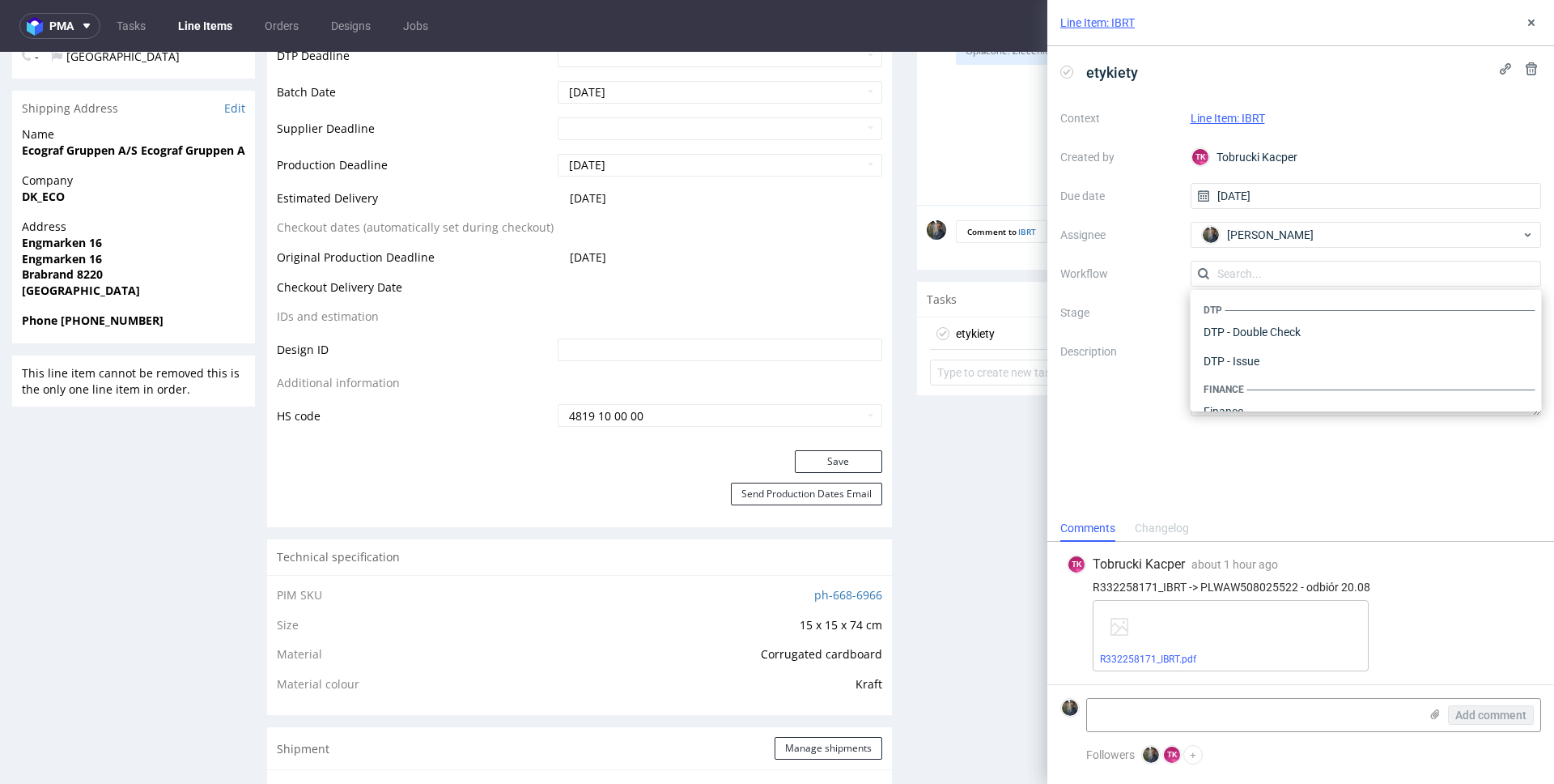
scroll to position [996, 0]
click at [1277, 387] on div "Warehouse - Shipping" at bounding box center [1367, 390] width 339 height 29
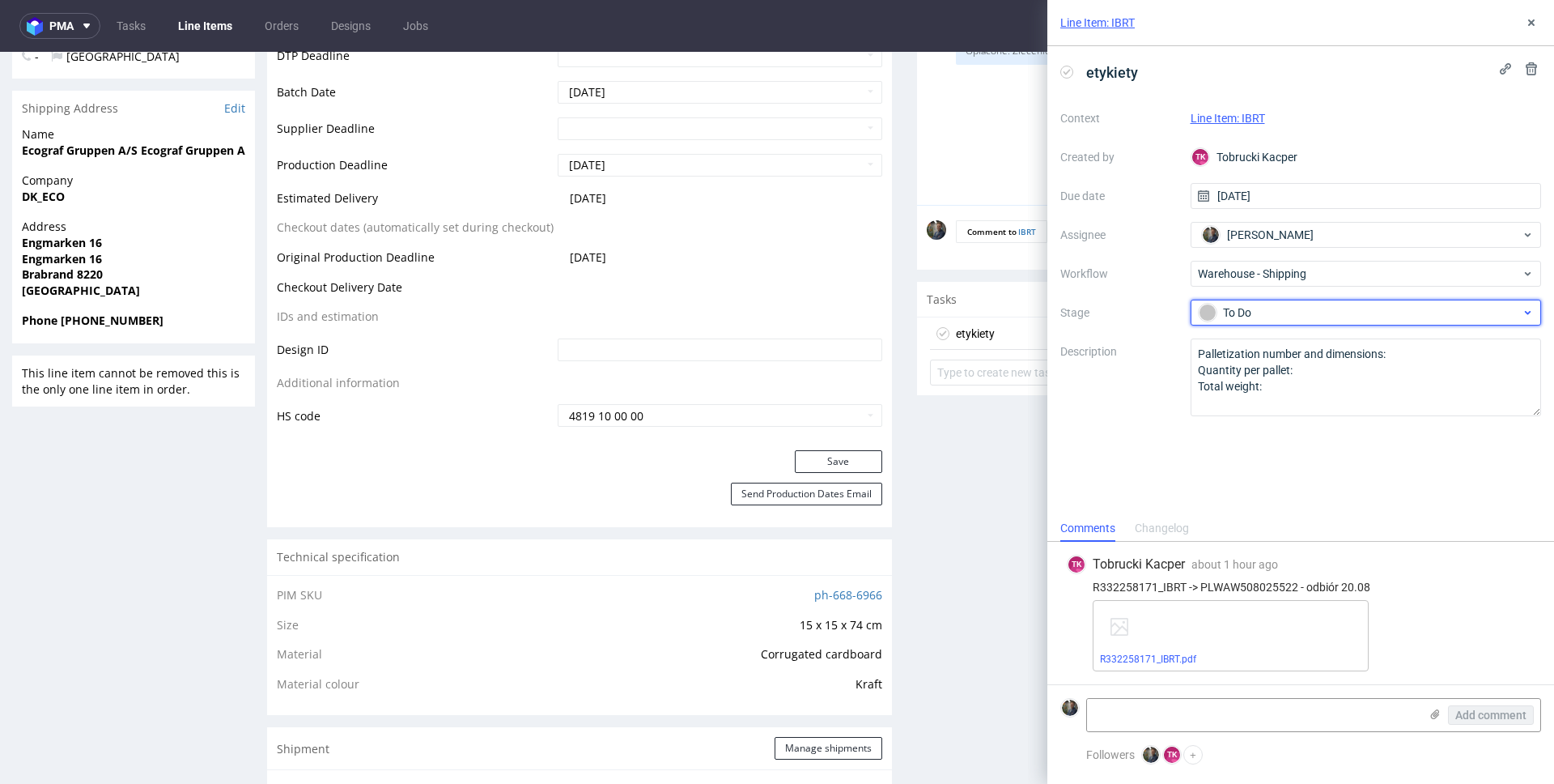
click at [1270, 317] on div "To Do" at bounding box center [1360, 312] width 322 height 18
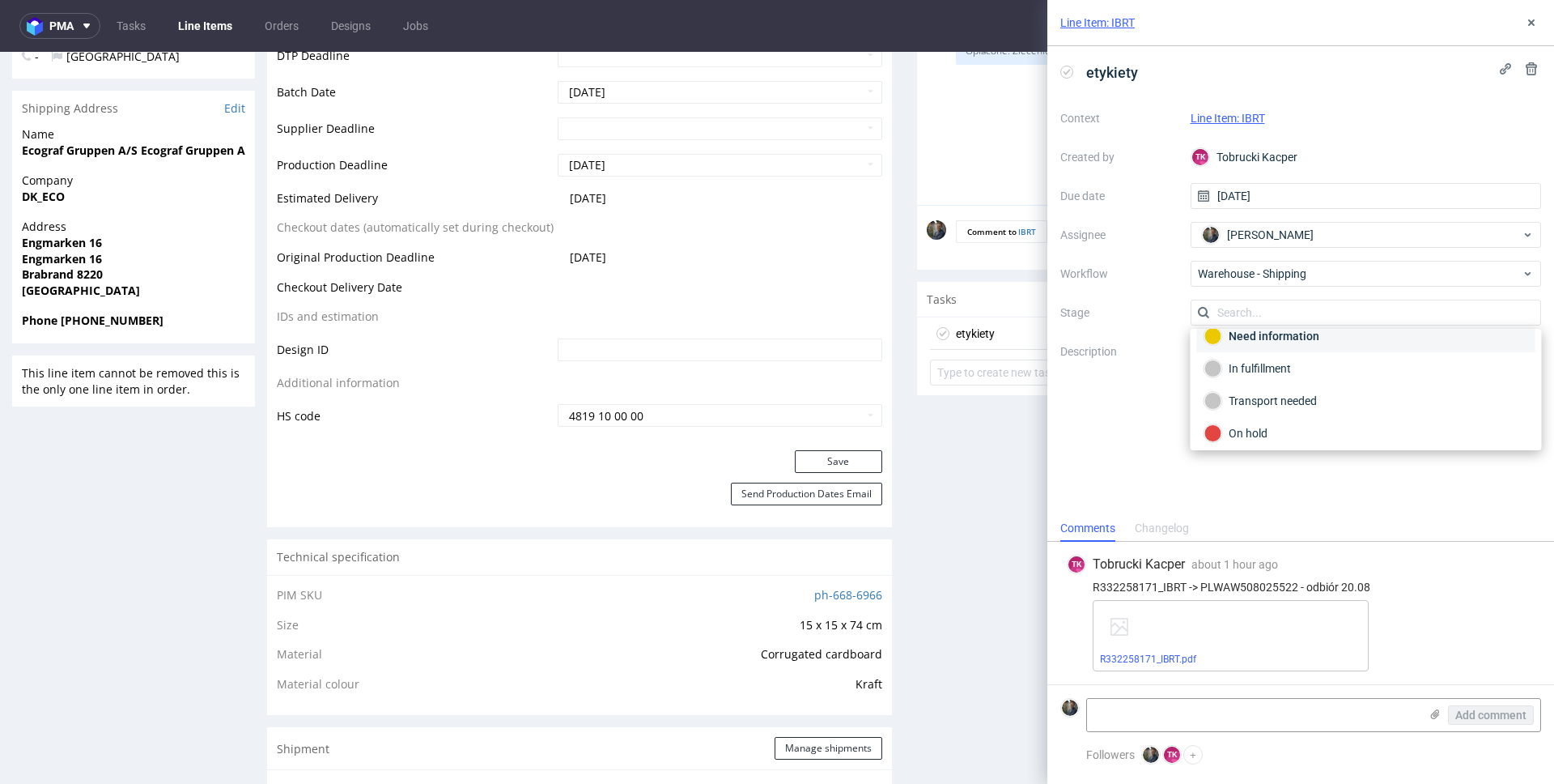
scroll to position [86, 0]
click at [1268, 429] on div "Completed" at bounding box center [1367, 427] width 324 height 18
click at [1264, 450] on div "etykiety Context Line Item: IBRT Created by TK Tobrucki Kacper Due date 20/08/2…" at bounding box center [1301, 280] width 506 height 469
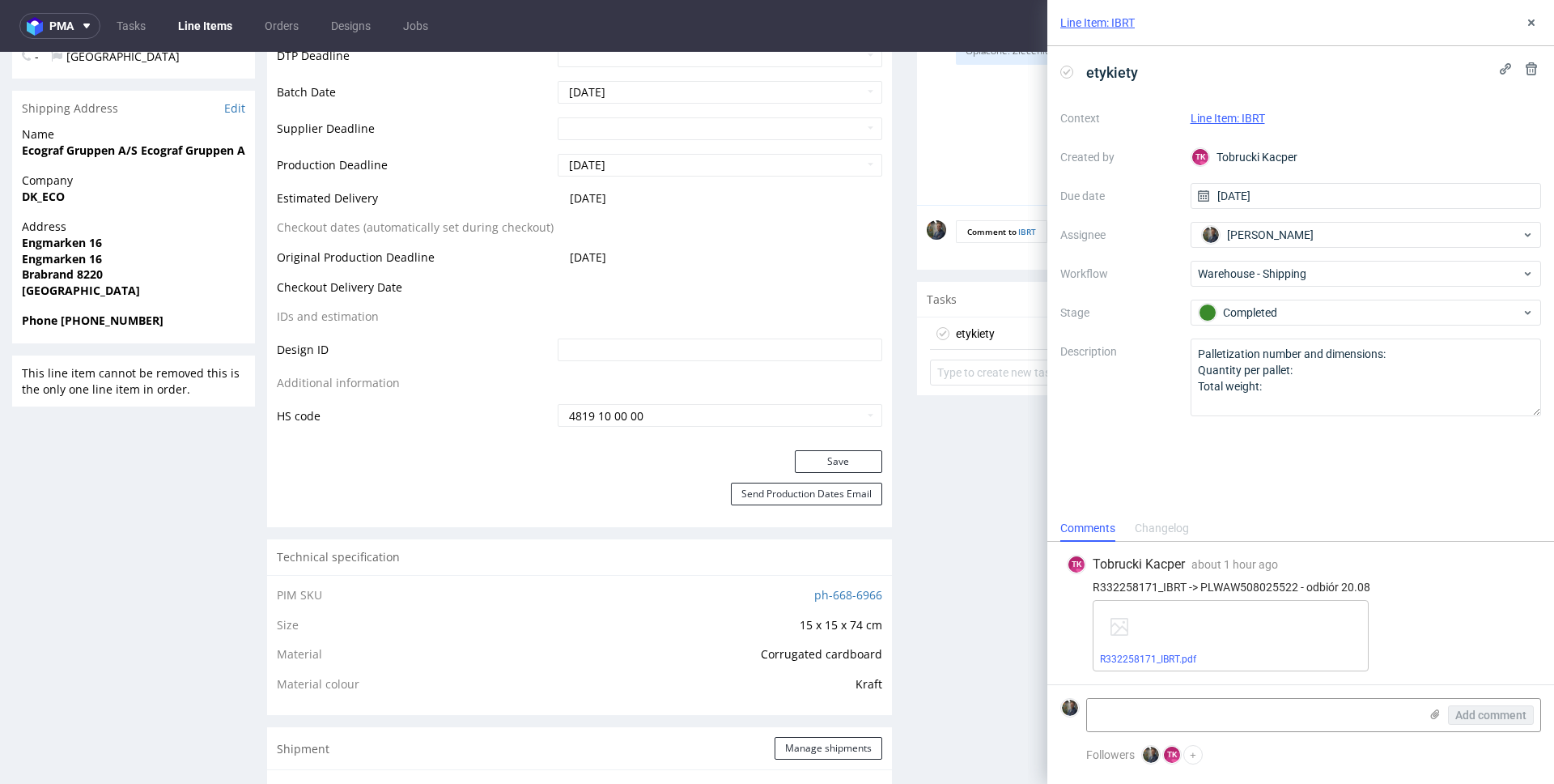
click at [1168, 650] on div "R332258171_IBRT.pdf" at bounding box center [1230, 635] width 276 height 72
click at [1168, 657] on link "R332258171_IBRT.pdf" at bounding box center [1148, 659] width 96 height 11
click at [1109, 25] on link "Line Item: IBRT" at bounding box center [1097, 22] width 74 height 16
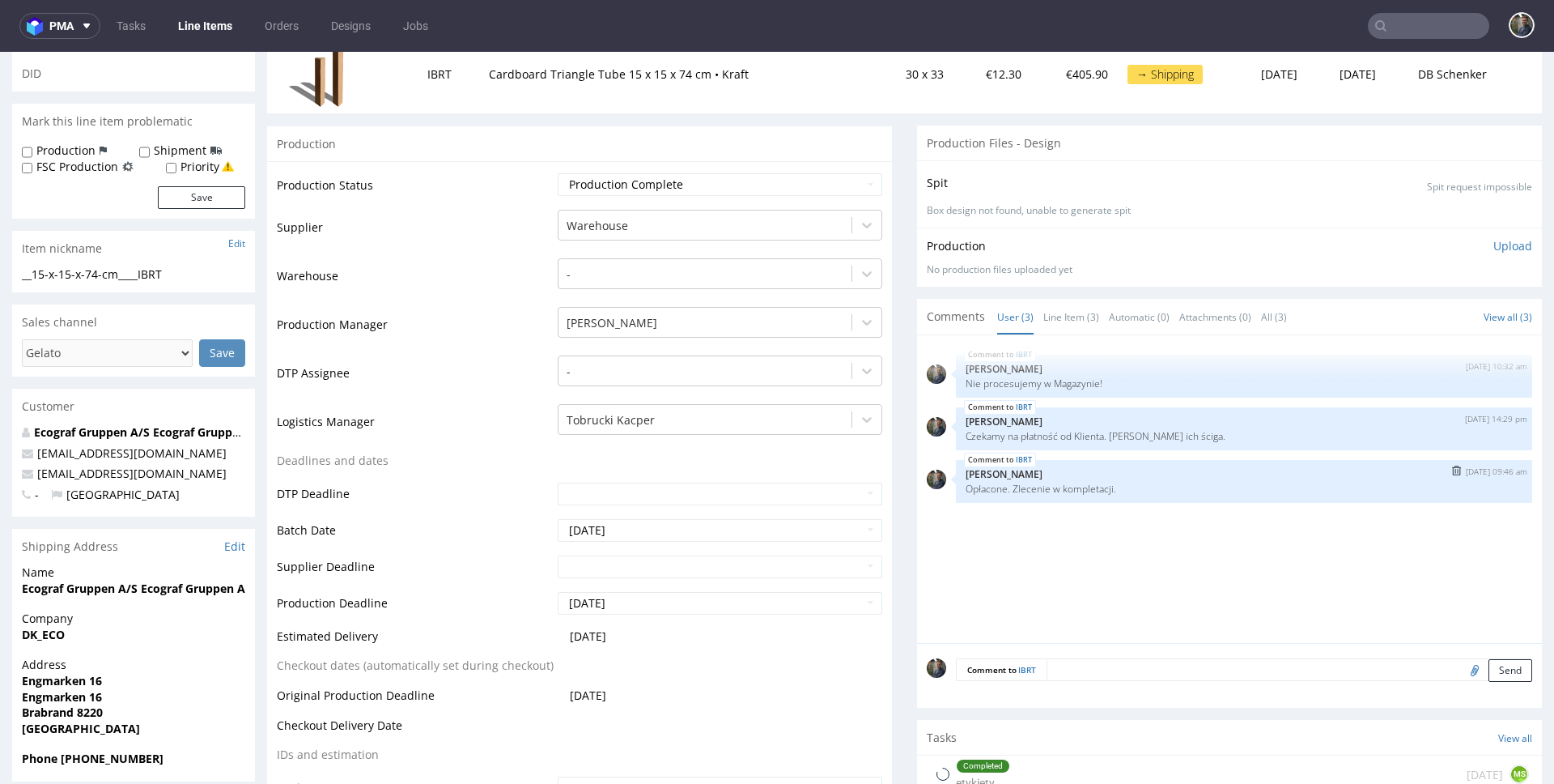
scroll to position [513, 0]
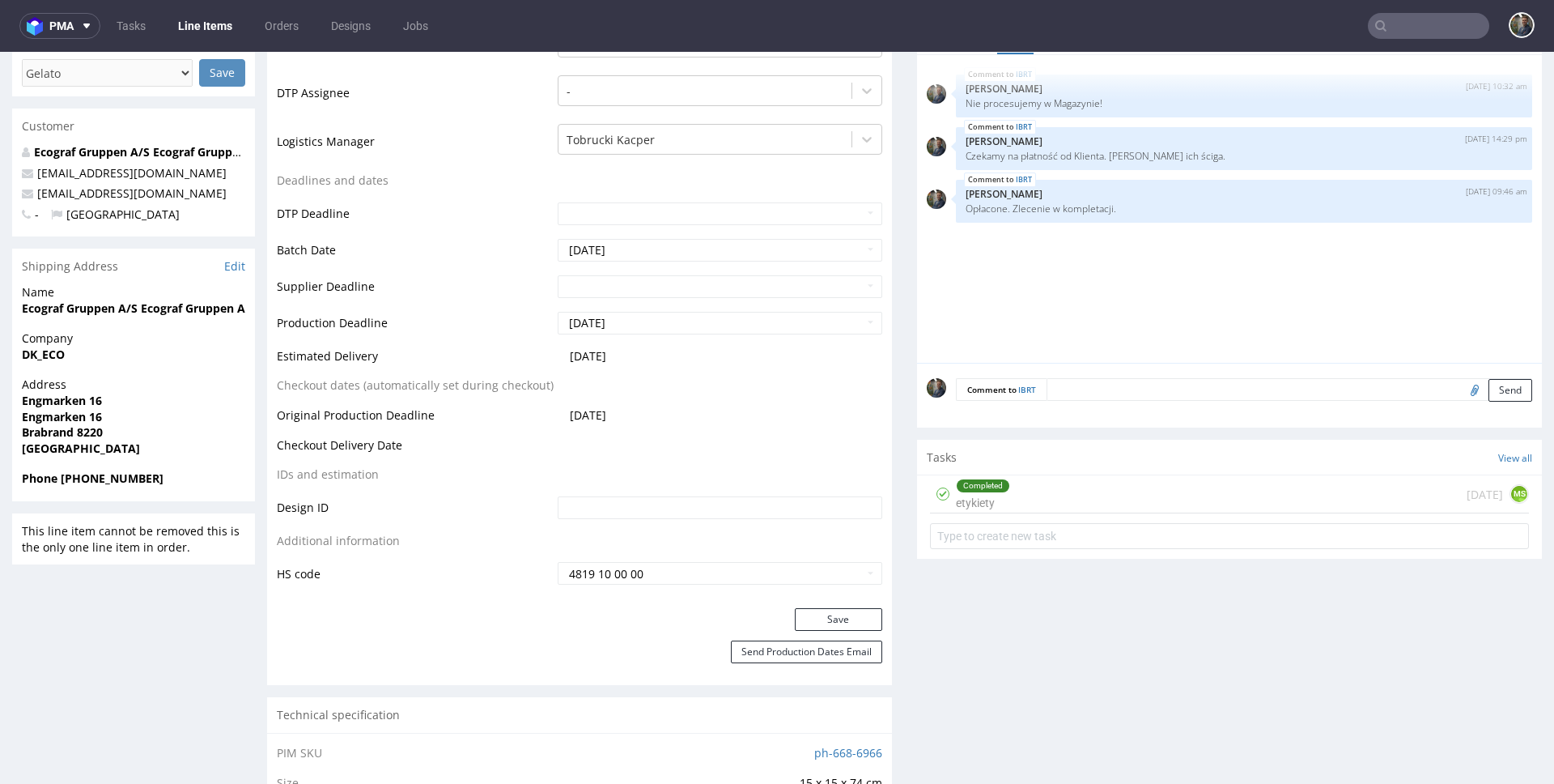
click at [1025, 489] on div "Completed etykiety [DATE] MS" at bounding box center [1229, 494] width 599 height 38
